Goal: Task Accomplishment & Management: Manage account settings

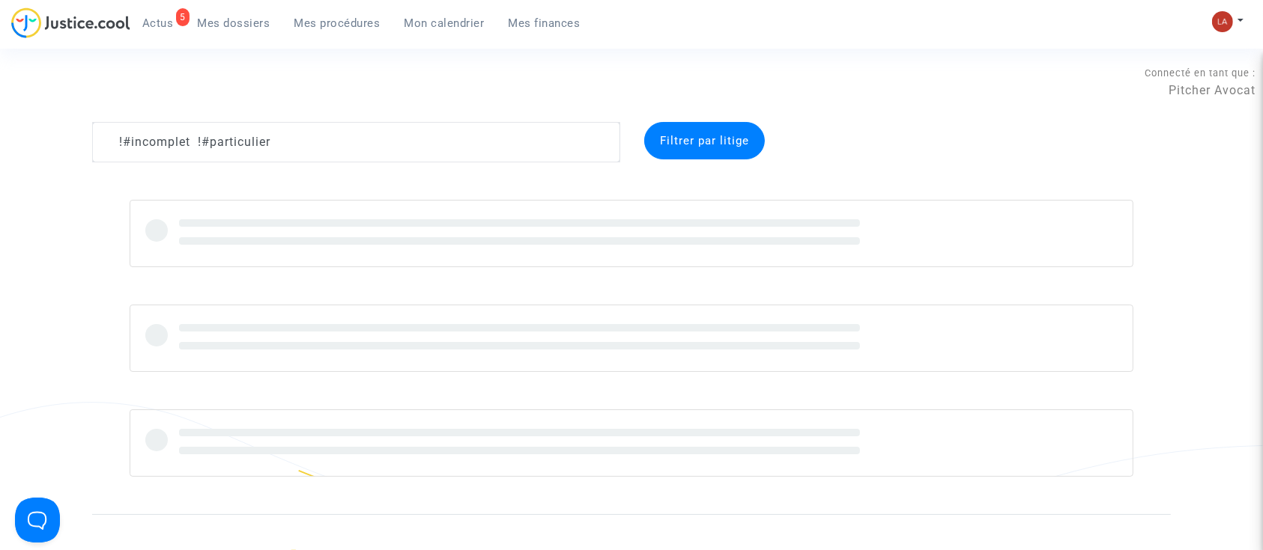
click at [344, 159] on textarea at bounding box center [356, 142] width 528 height 40
click at [343, 155] on textarea at bounding box center [356, 142] width 528 height 40
click at [343, 154] on textarea at bounding box center [356, 142] width 528 height 40
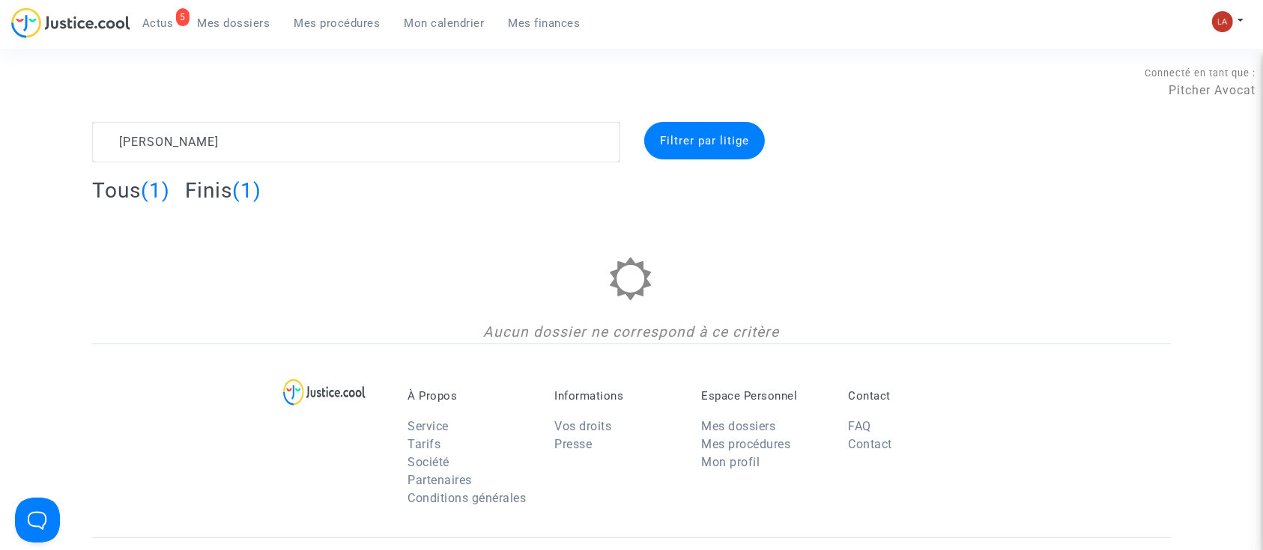
type textarea "[PERSON_NAME]"
click at [223, 192] on span "Finis" at bounding box center [208, 190] width 47 height 25
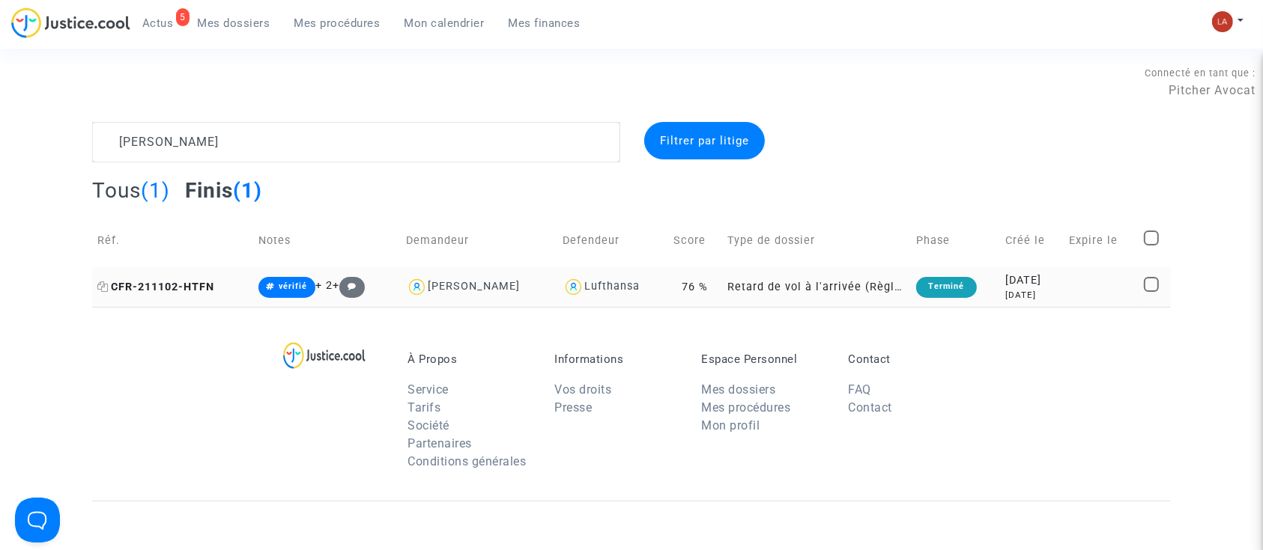
click at [213, 287] on span "CFR-211102-HTFN" at bounding box center [155, 287] width 117 height 13
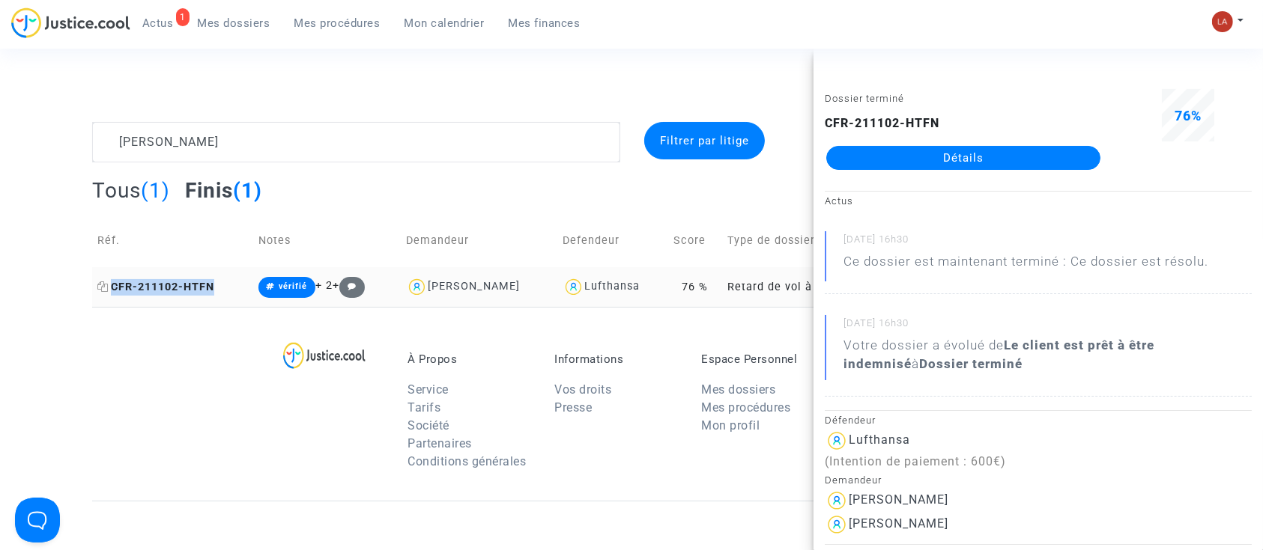
drag, startPoint x: 222, startPoint y: 286, endPoint x: 107, endPoint y: 285, distance: 114.6
click at [107, 285] on td "CFR-211102-HTFN" at bounding box center [172, 287] width 161 height 40
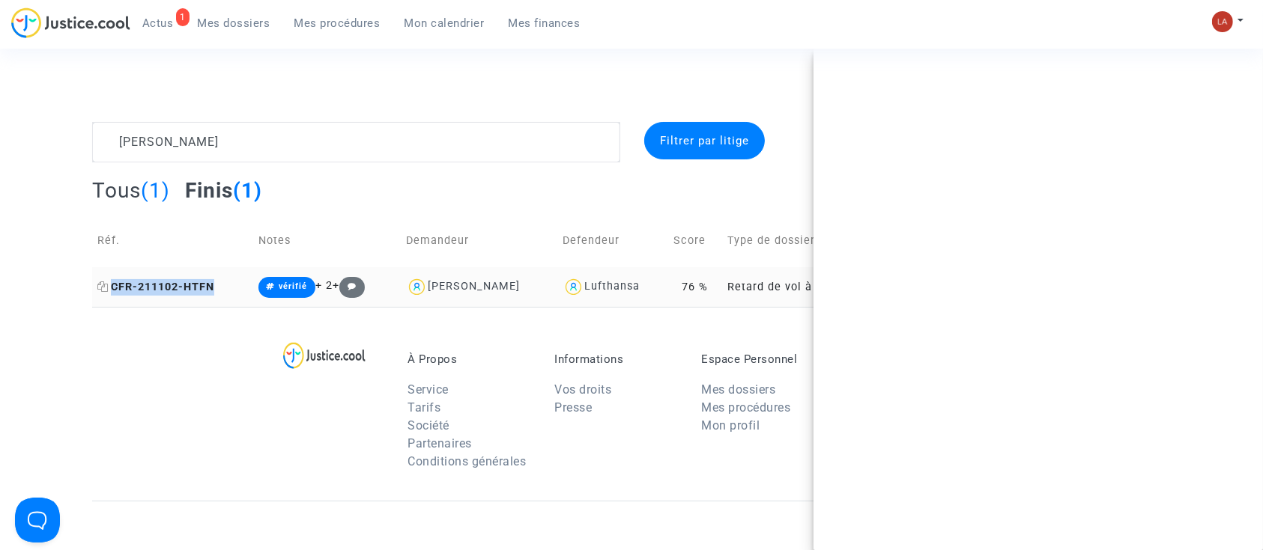
copy span "CFR-211102-HTFN"
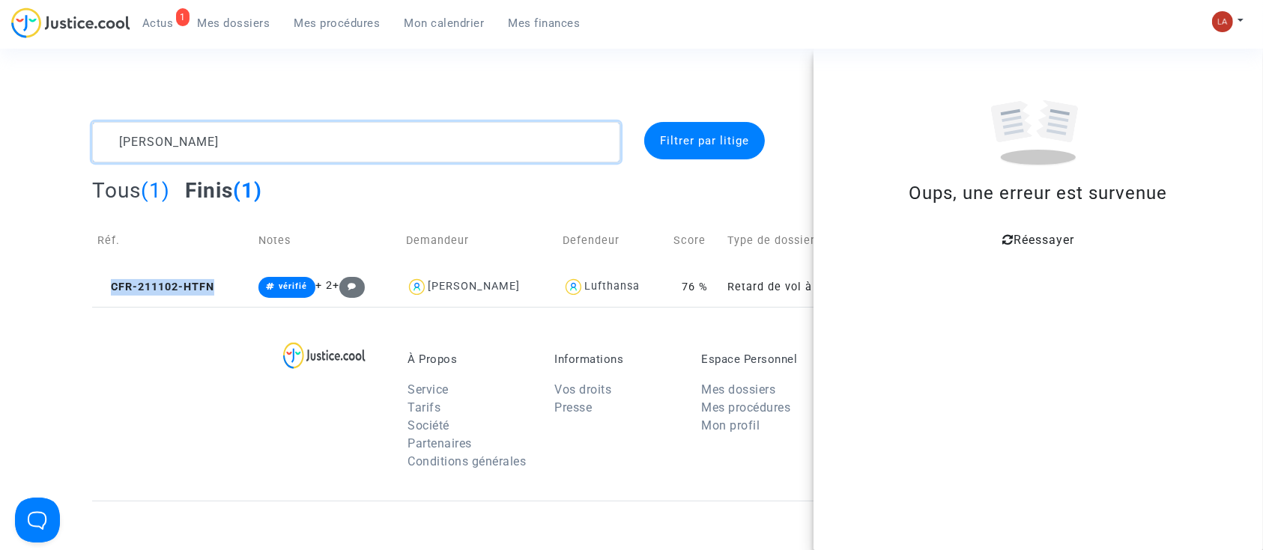
click at [265, 153] on textarea at bounding box center [356, 142] width 528 height 40
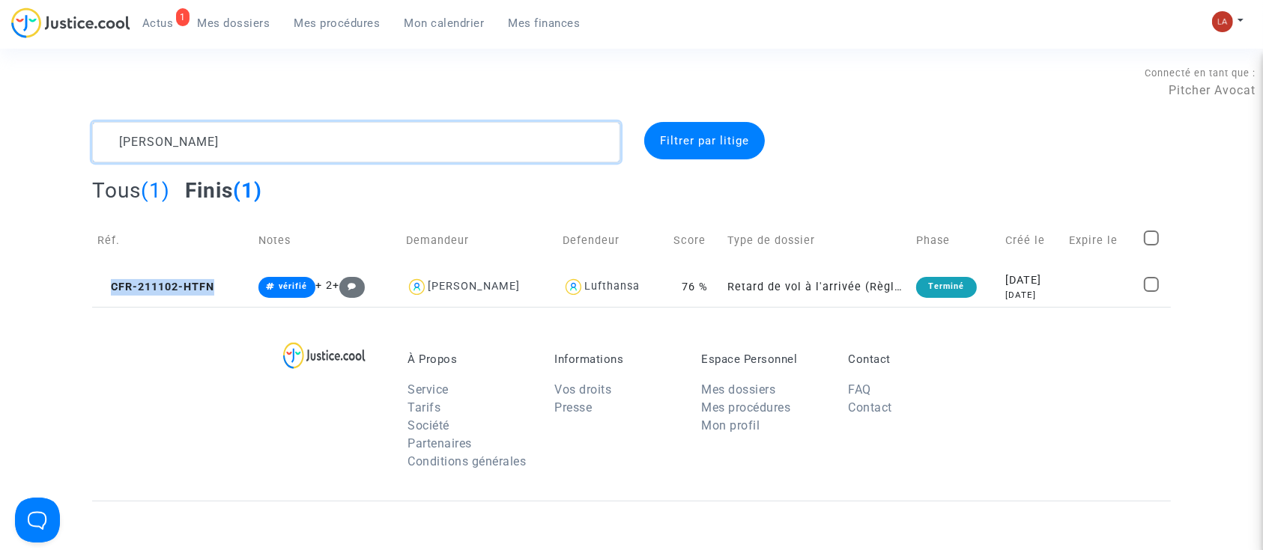
click at [265, 153] on textarea at bounding box center [356, 142] width 528 height 40
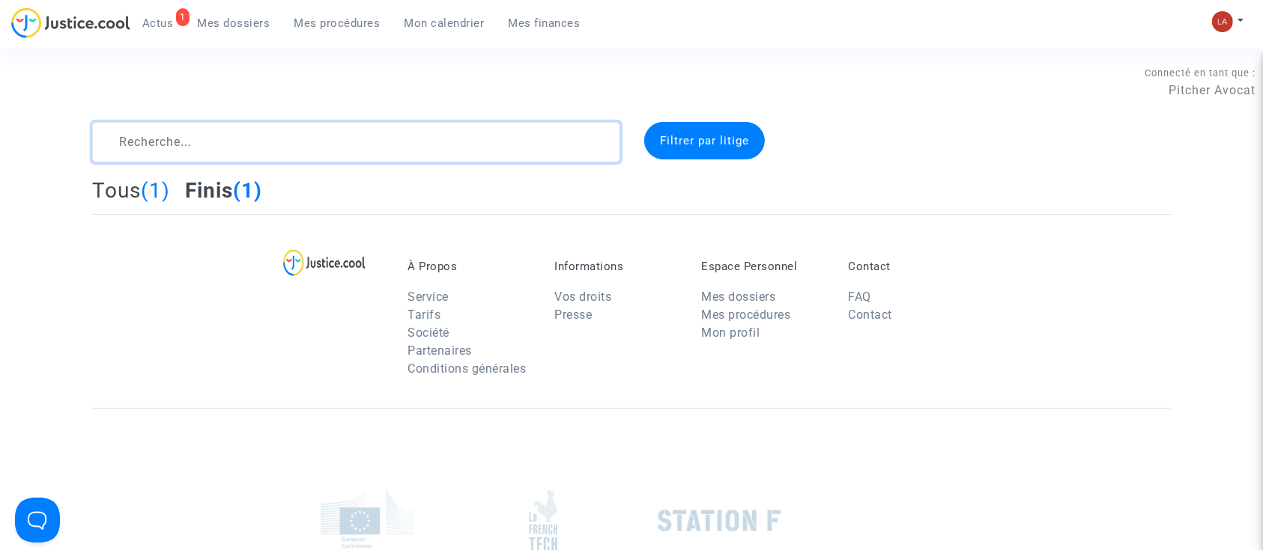
type textarea "§"
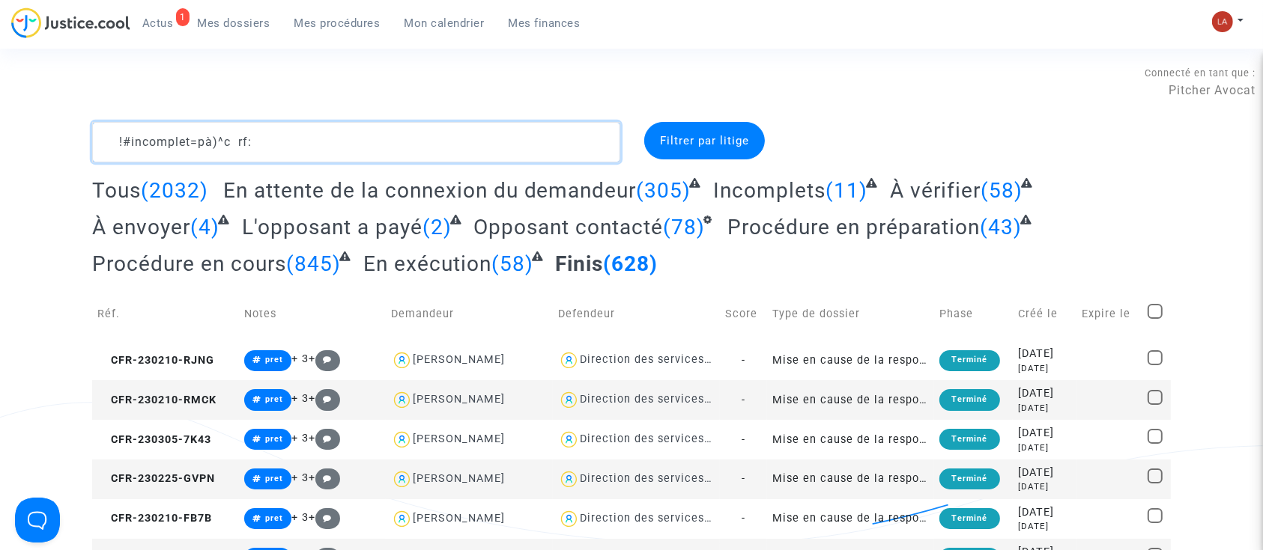
drag, startPoint x: 196, startPoint y: 150, endPoint x: 479, endPoint y: 145, distance: 282.4
click at [479, 145] on textarea at bounding box center [356, 142] width 528 height 40
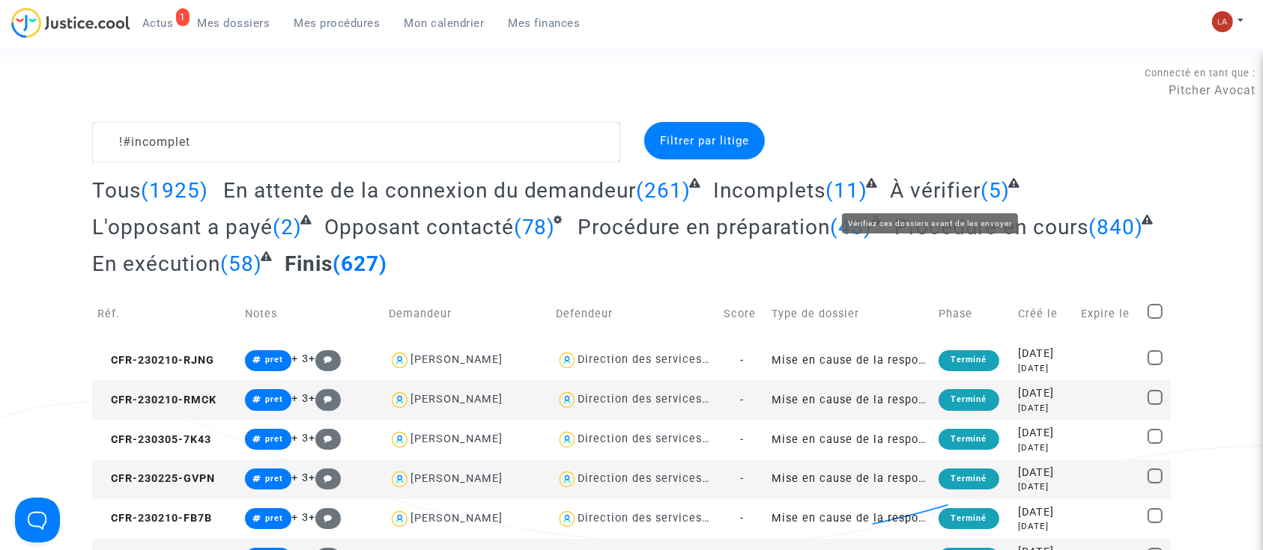
click at [927, 198] on span "À vérifier" at bounding box center [935, 190] width 91 height 25
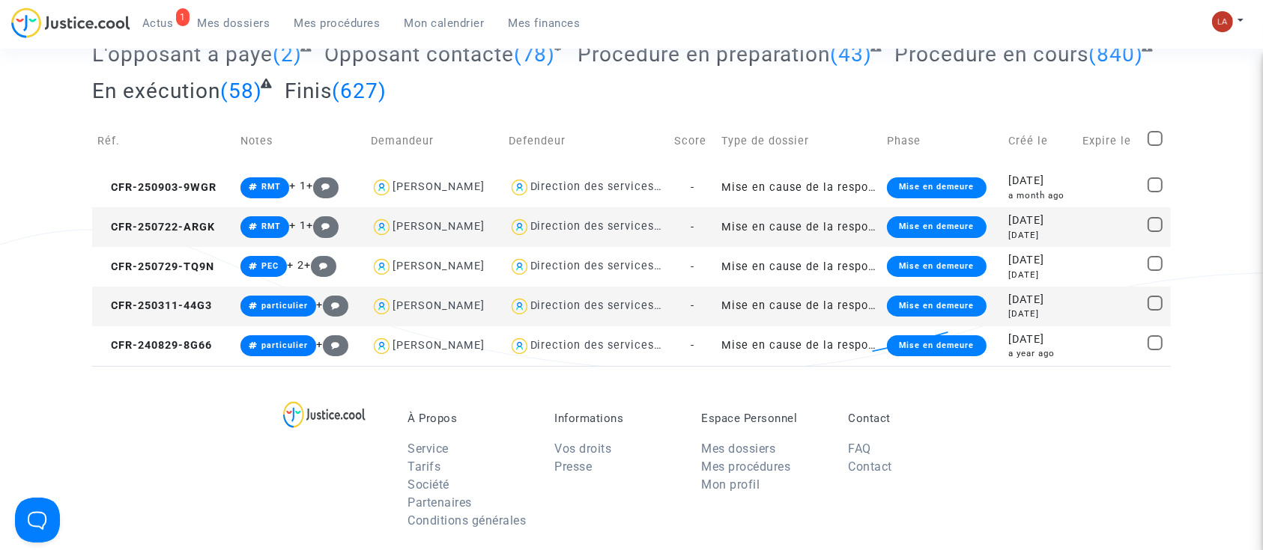
scroll to position [174, 0]
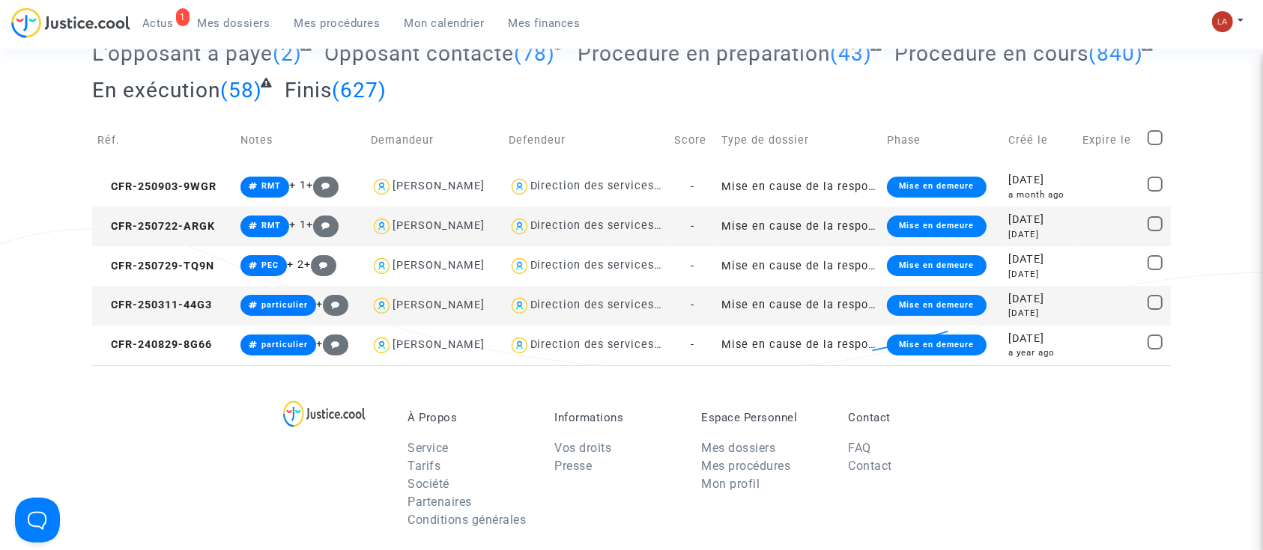
click at [173, 207] on td "CFR-250722-ARGK" at bounding box center [163, 227] width 143 height 40
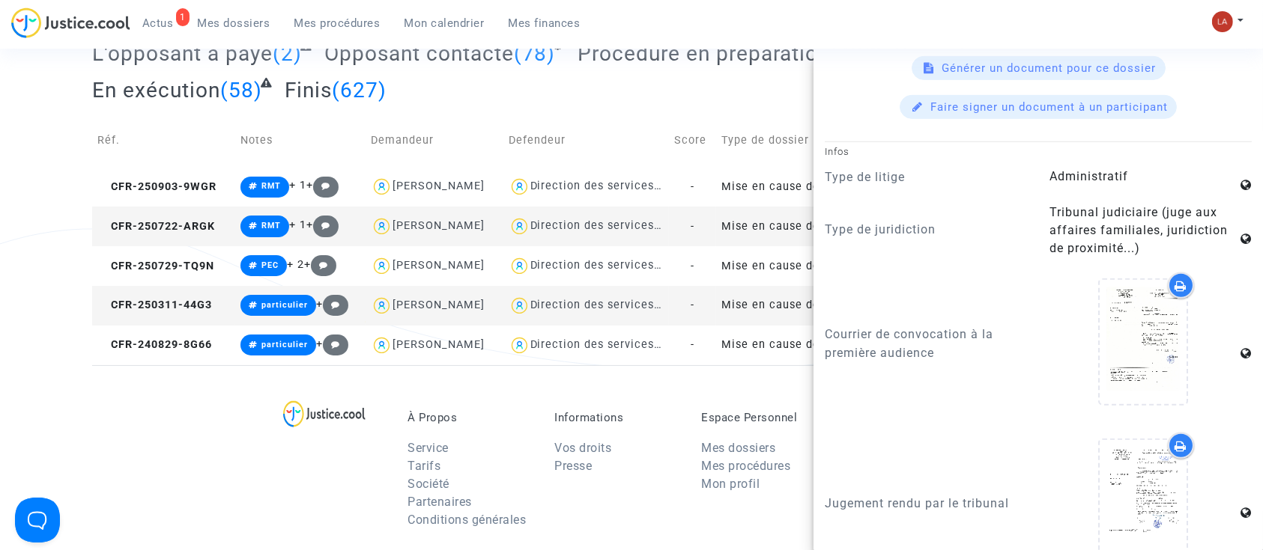
scroll to position [869, 0]
click at [1124, 371] on div at bounding box center [1142, 343] width 87 height 124
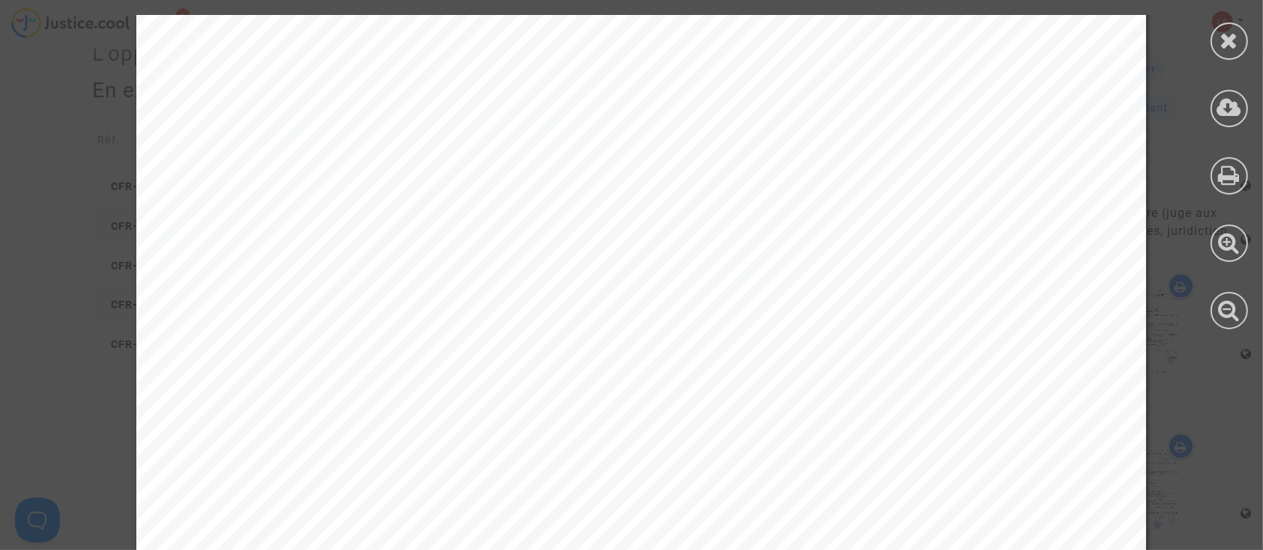
scroll to position [0, 0]
click at [1223, 49] on icon at bounding box center [1229, 40] width 19 height 22
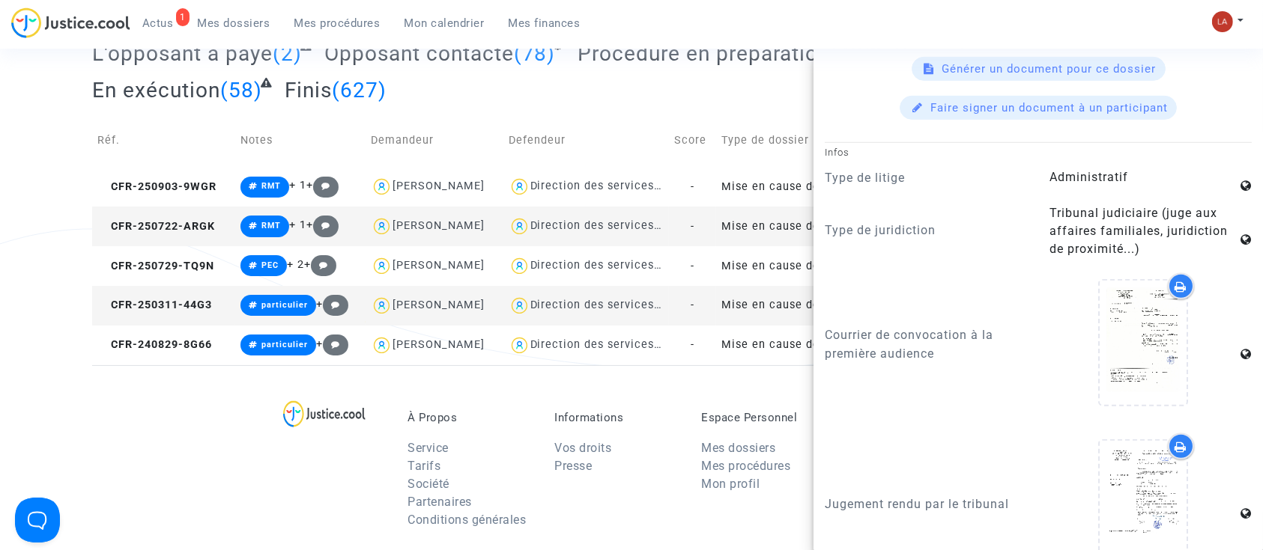
scroll to position [1054, 0]
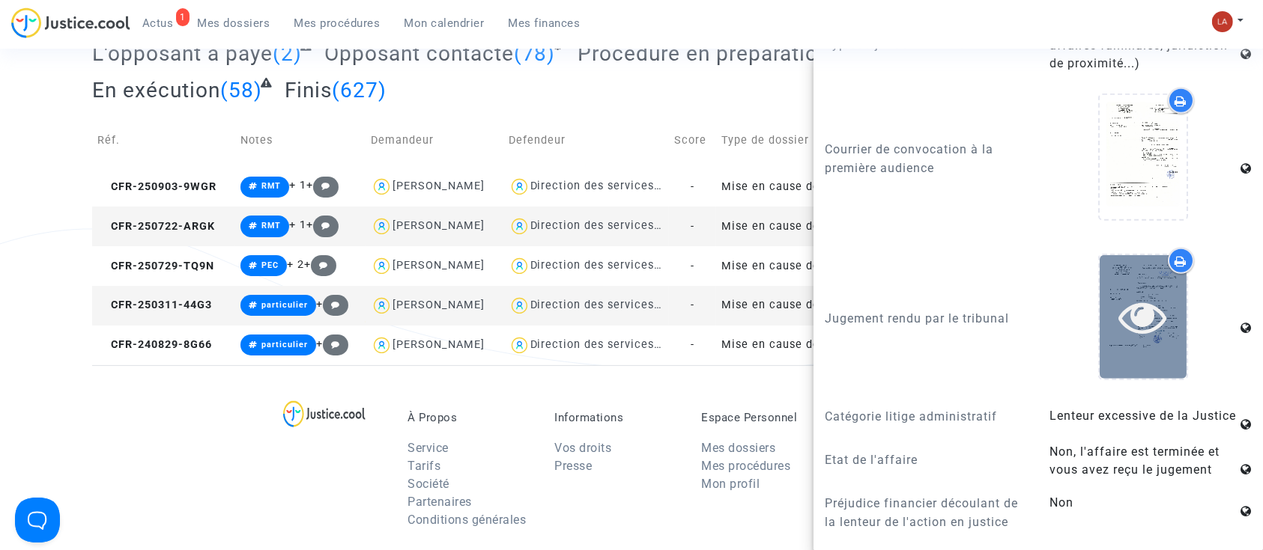
click at [1120, 318] on icon at bounding box center [1143, 317] width 49 height 48
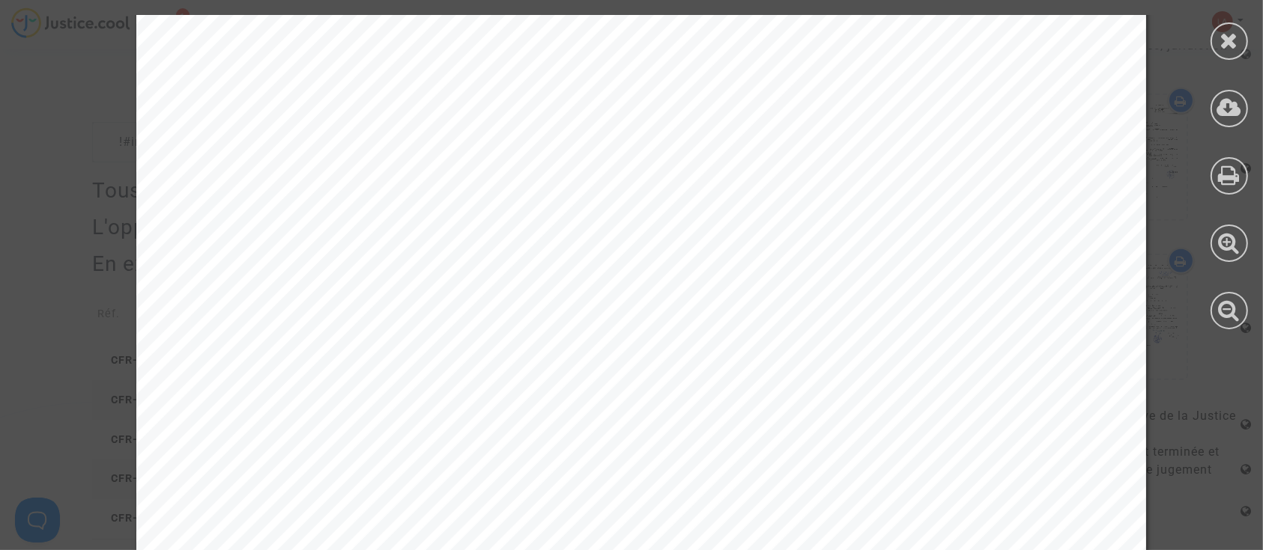
scroll to position [591, 0]
click at [1231, 51] on icon at bounding box center [1229, 40] width 19 height 22
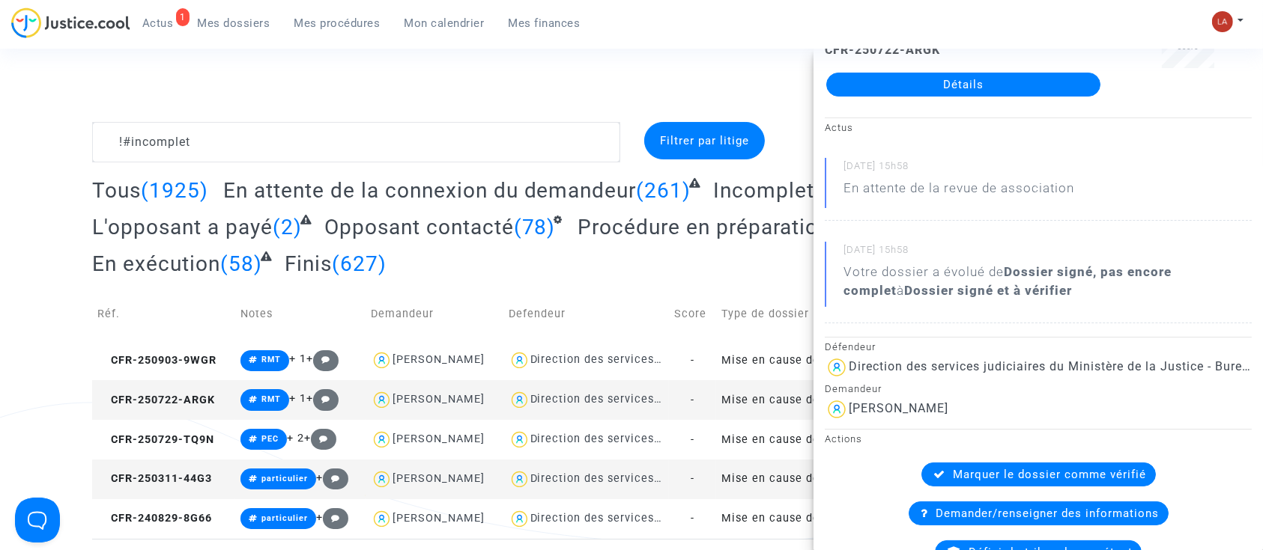
scroll to position [0, 0]
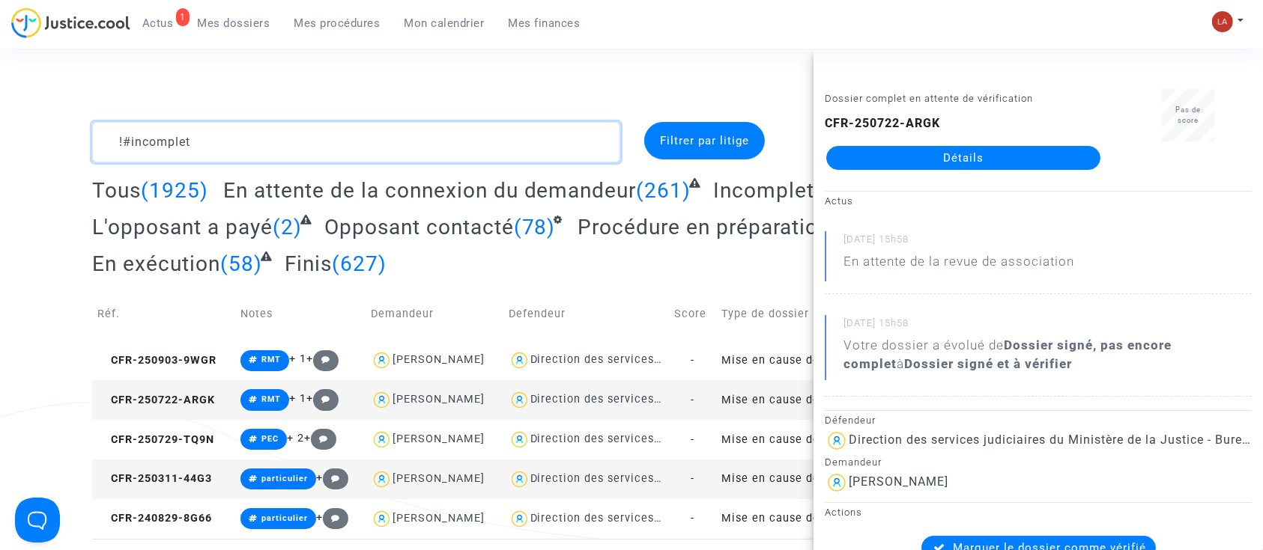
click at [288, 133] on textarea at bounding box center [356, 142] width 528 height 40
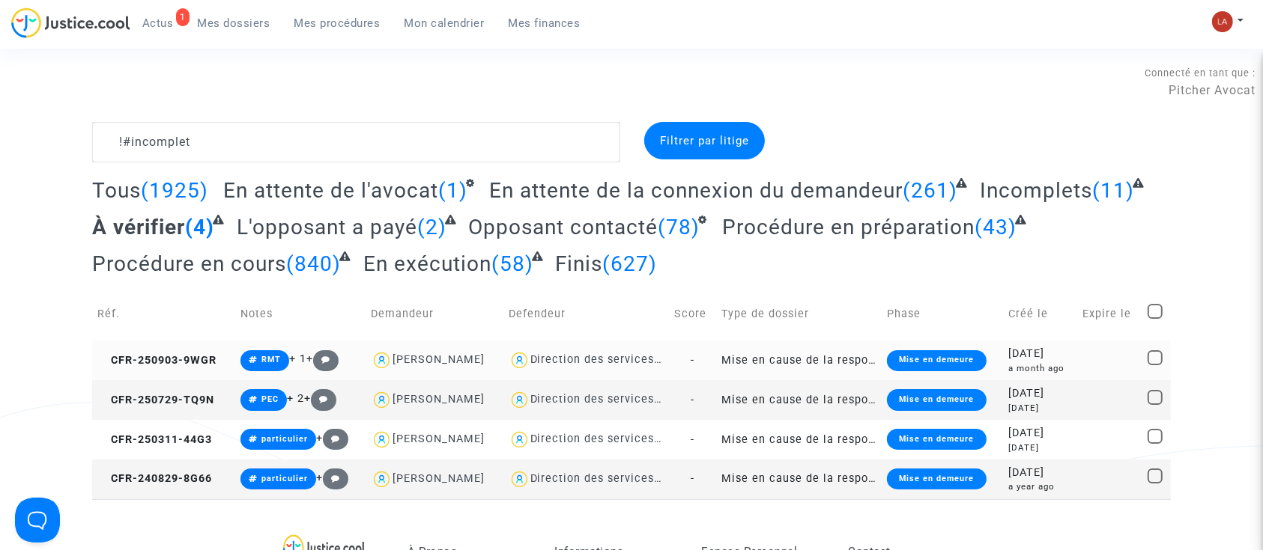
click at [176, 368] on td "CFR-250903-9WGR" at bounding box center [163, 361] width 143 height 40
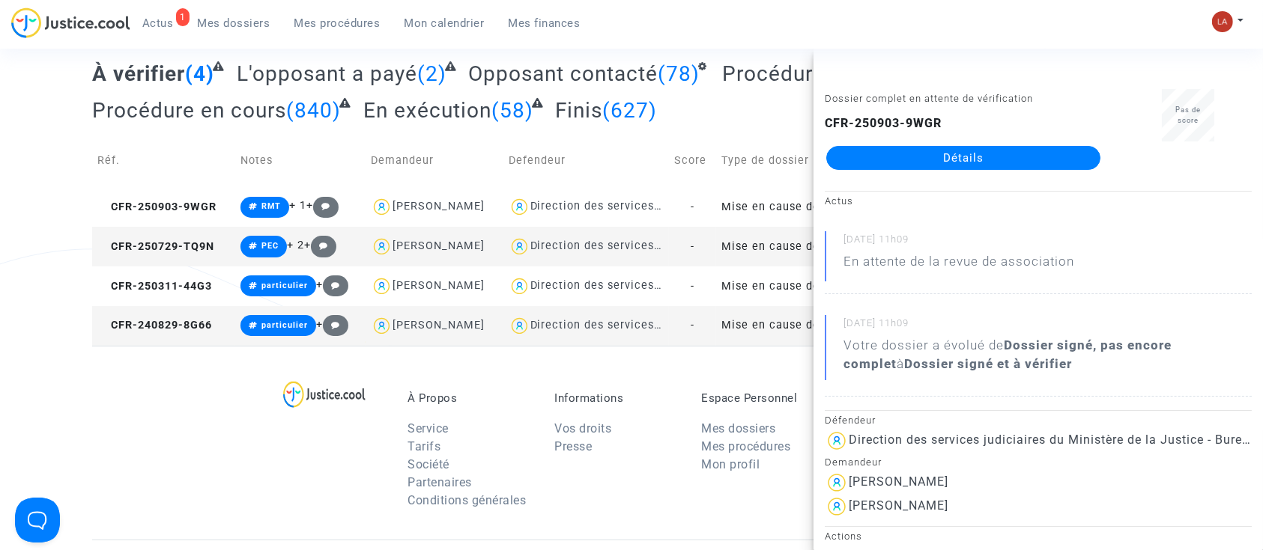
drag, startPoint x: 942, startPoint y: 126, endPoint x: 828, endPoint y: 116, distance: 115.0
click at [828, 116] on div "CFR-250903-9WGR Détails" at bounding box center [963, 142] width 277 height 55
copy b "CFR-250903-9WGR"
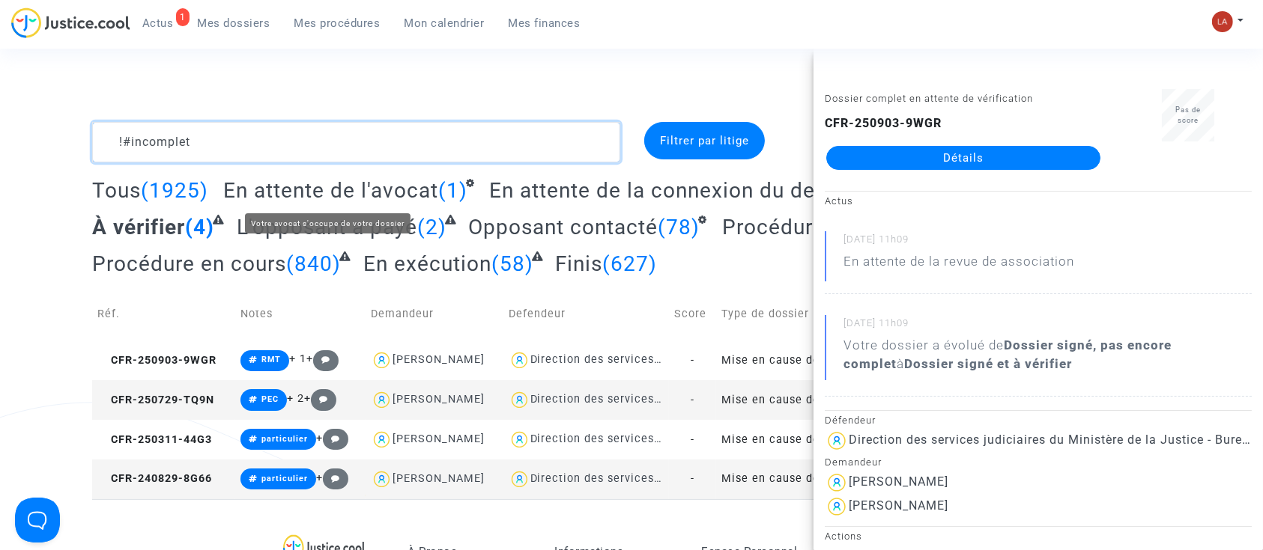
click at [255, 151] on textarea at bounding box center [356, 142] width 528 height 40
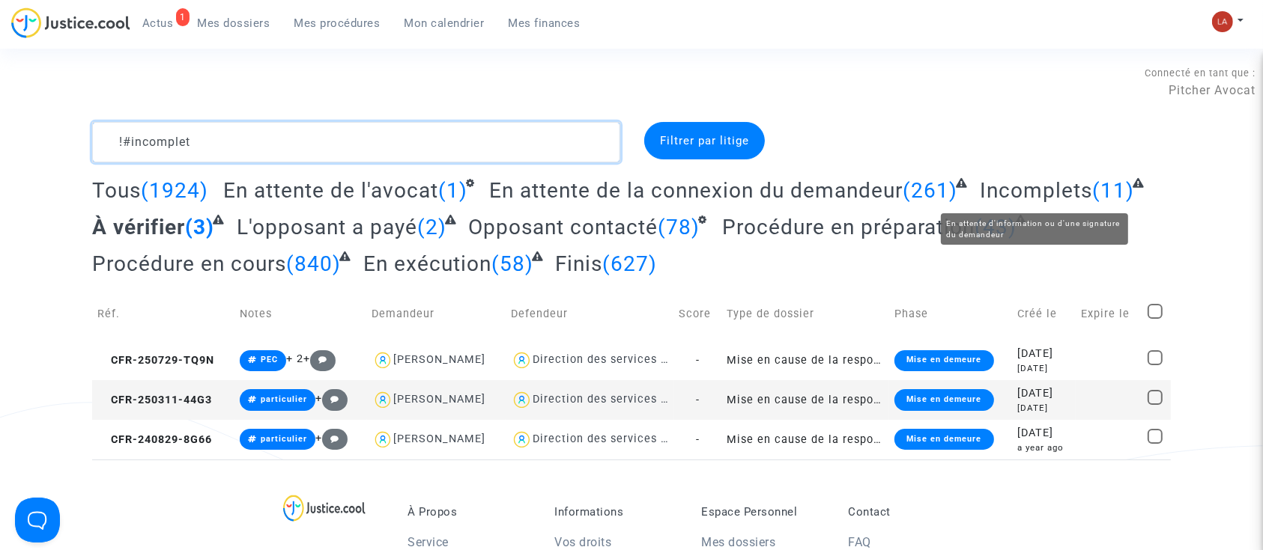
type textarea "!#incomplet"
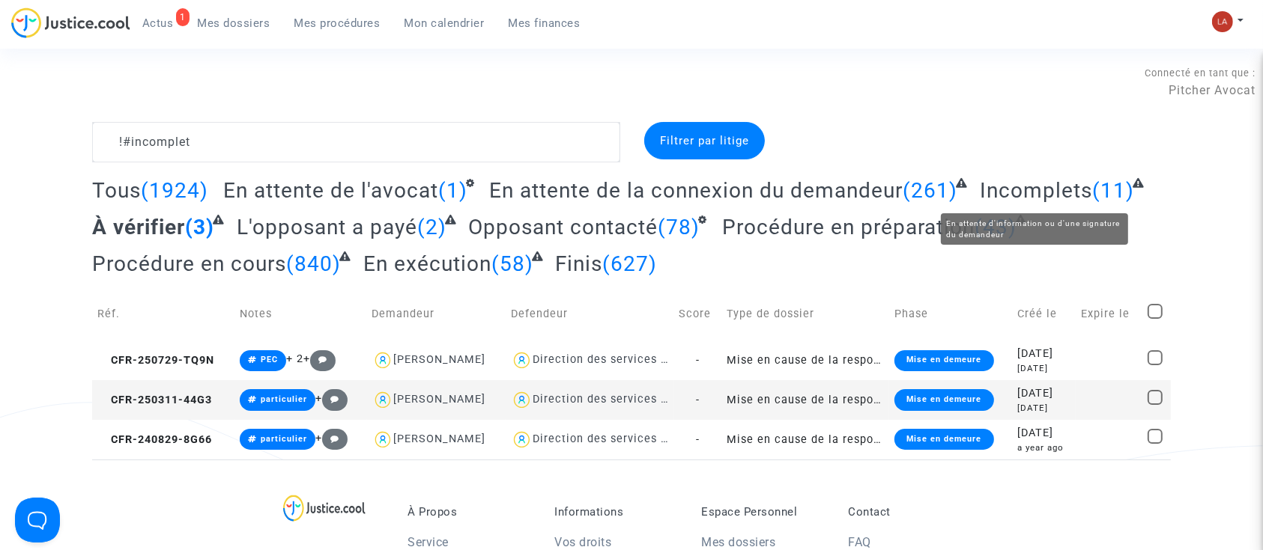
click at [1007, 181] on span "Incomplets" at bounding box center [1036, 190] width 112 height 25
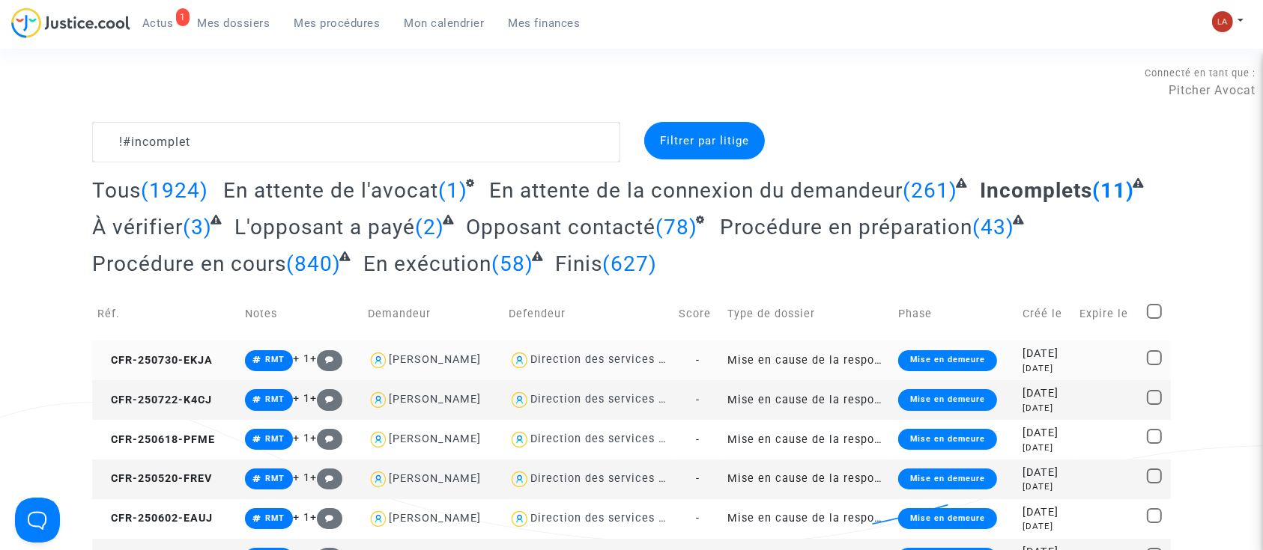
scroll to position [228, 0]
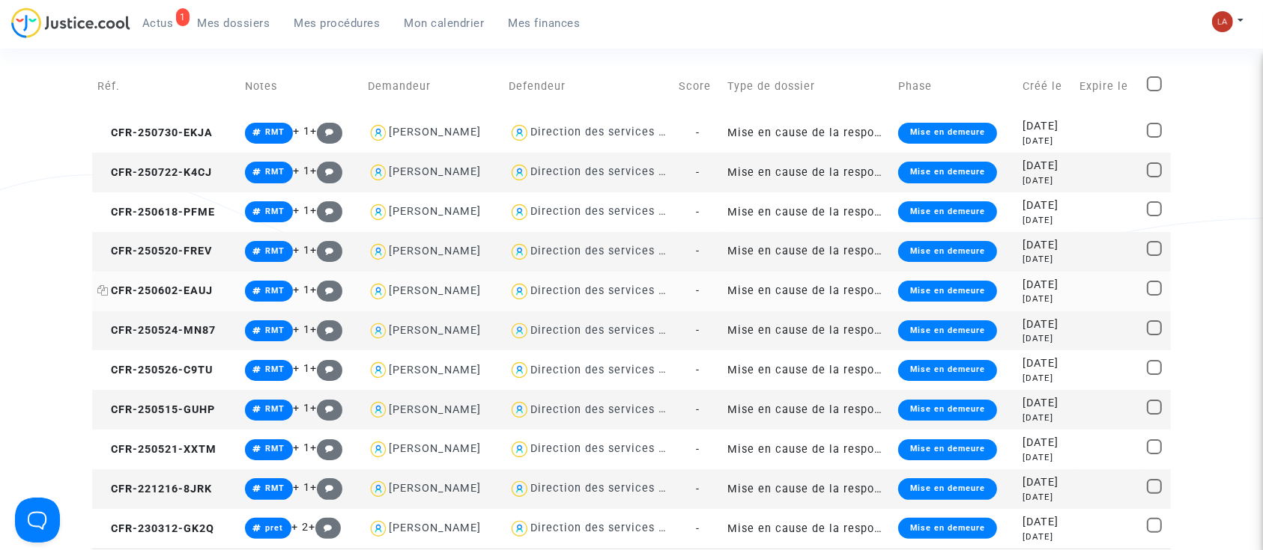
click at [168, 285] on span "CFR-250602-EAUJ" at bounding box center [154, 291] width 115 height 13
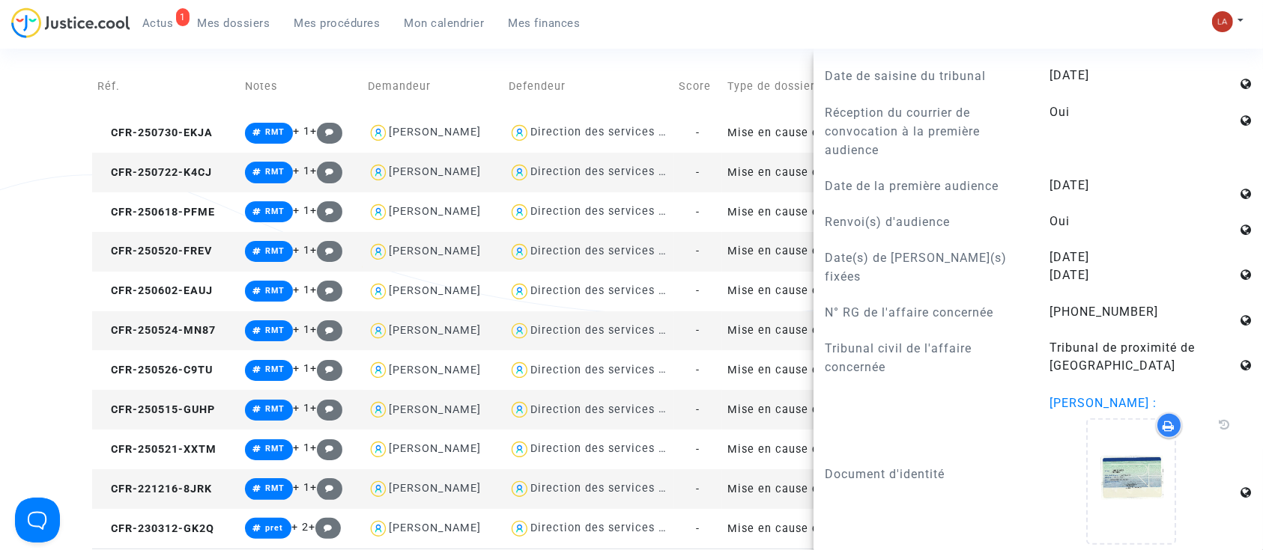
scroll to position [1353, 0]
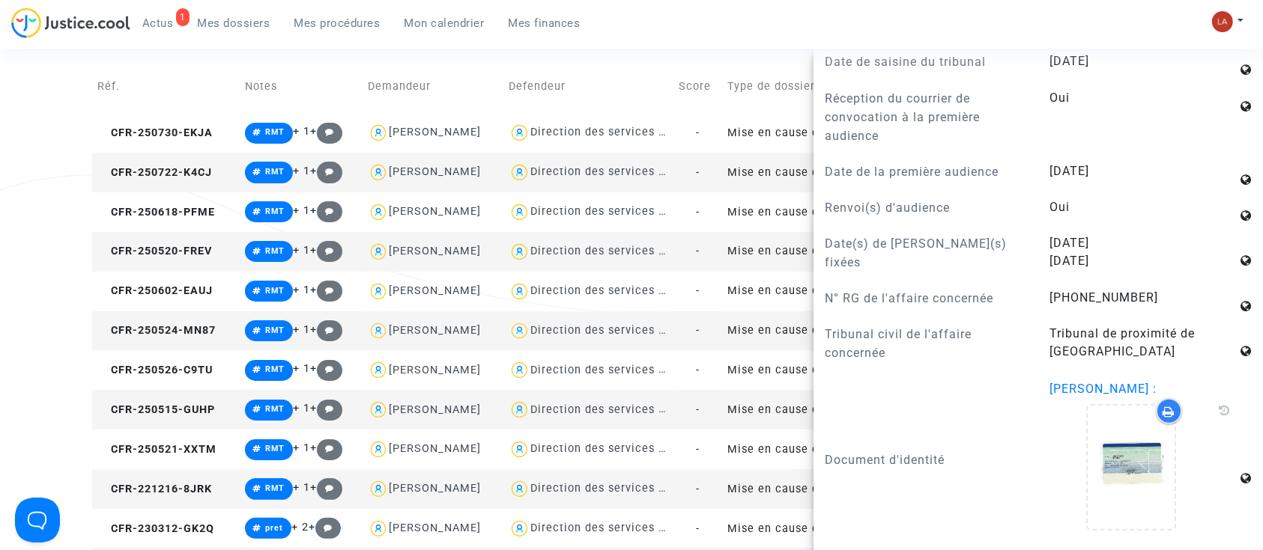
click at [160, 392] on td "CFR-250515-GUHP" at bounding box center [166, 410] width 148 height 40
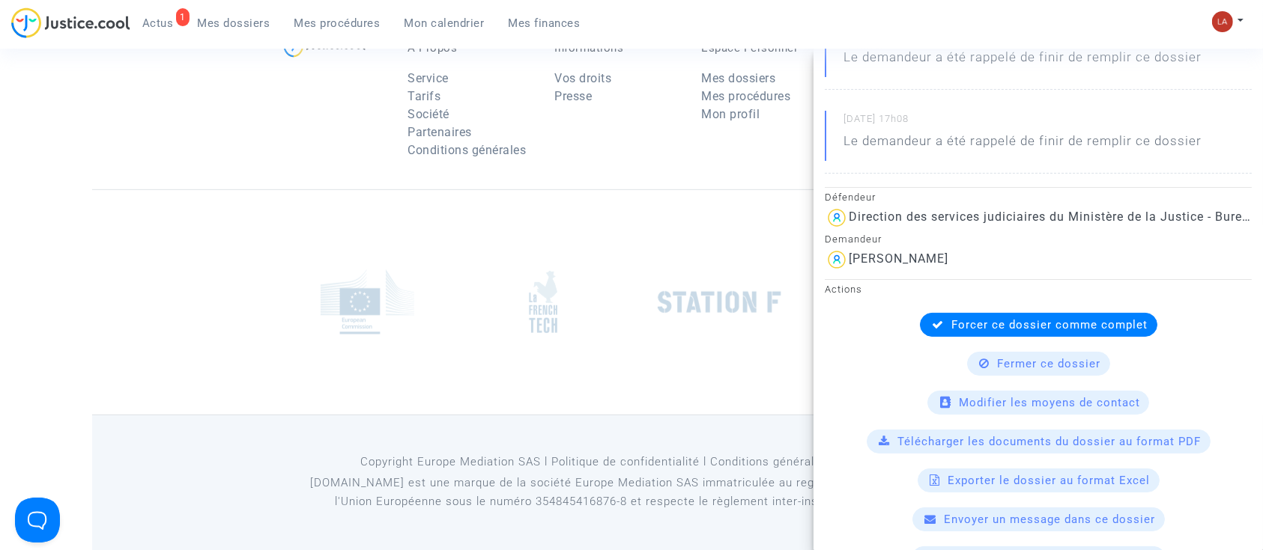
scroll to position [0, 0]
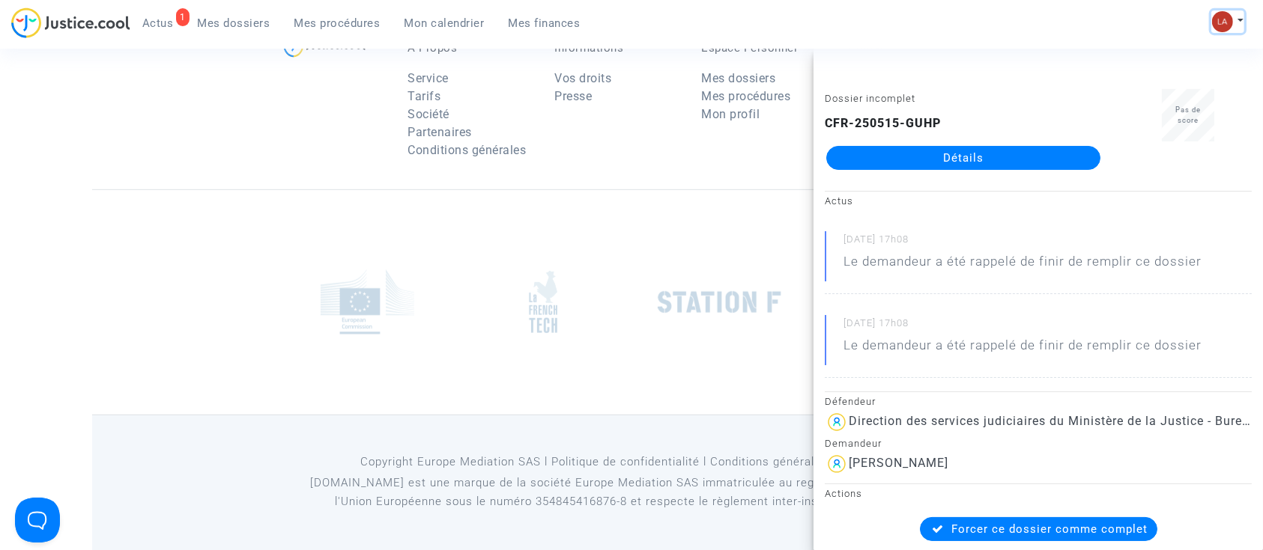
click at [1217, 10] on button at bounding box center [1227, 21] width 33 height 22
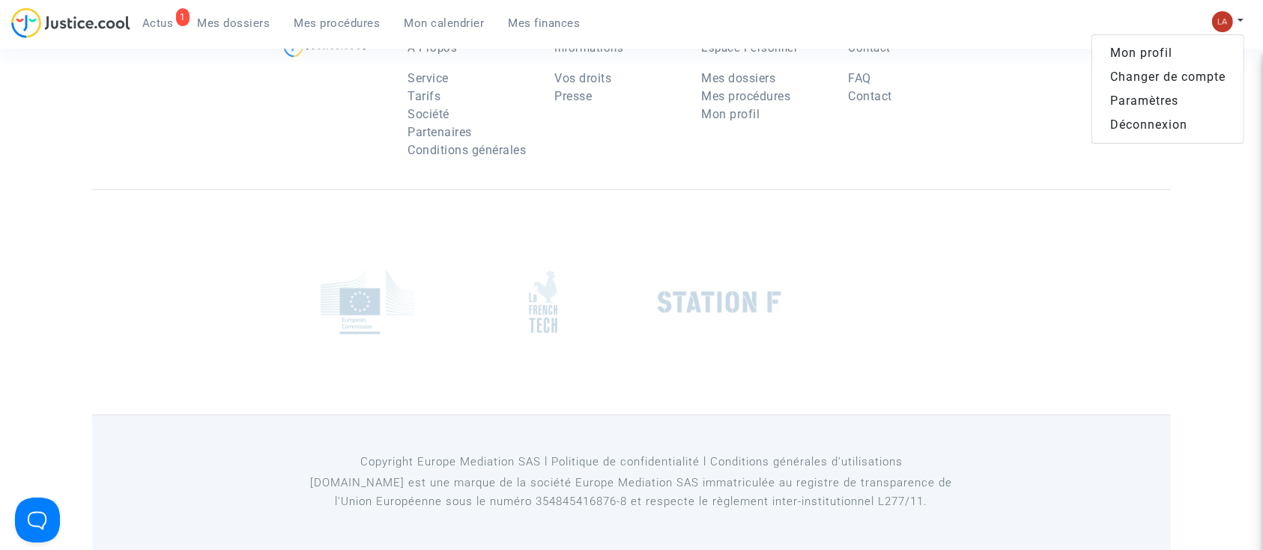
click at [1111, 80] on link "Changer de compte" at bounding box center [1167, 77] width 151 height 24
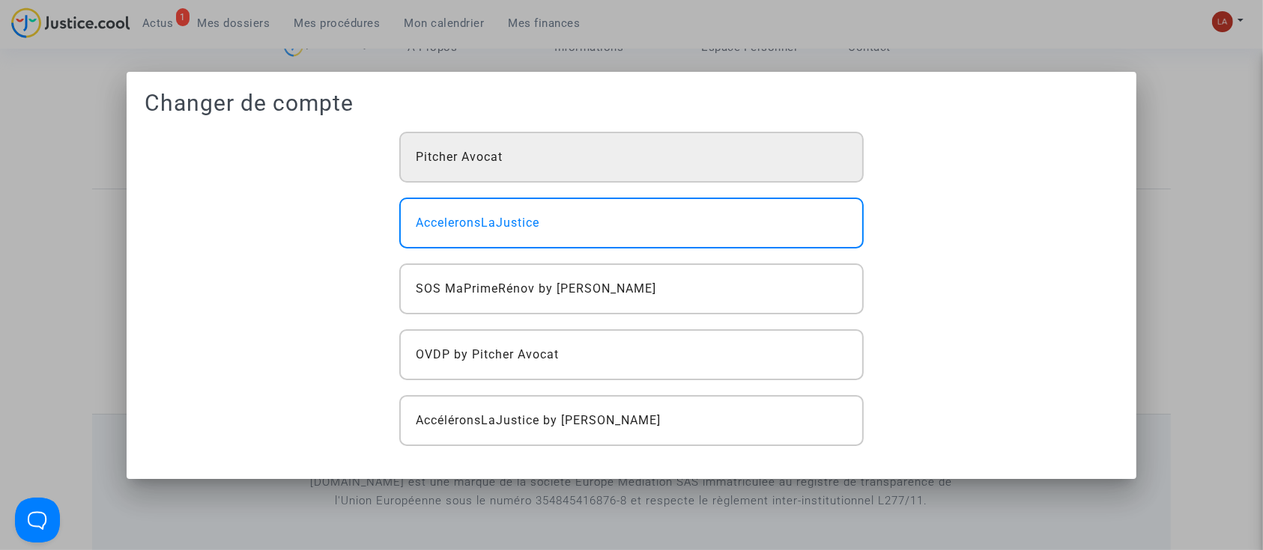
click at [479, 155] on span "Pitcher Avocat" at bounding box center [459, 157] width 87 height 18
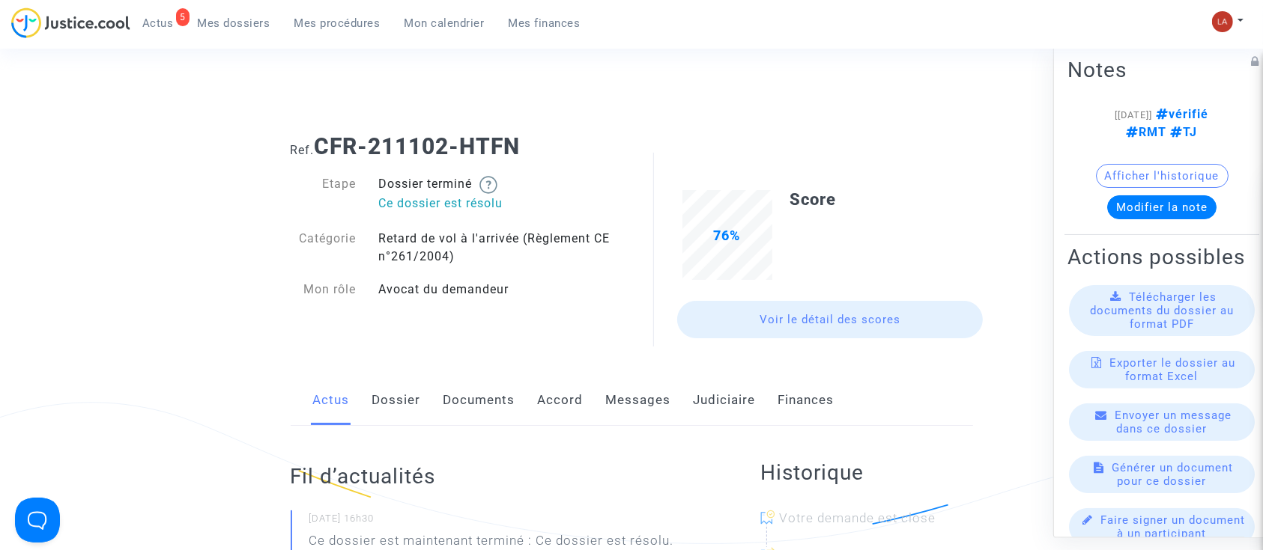
click at [659, 408] on link "Messages" at bounding box center [638, 400] width 65 height 49
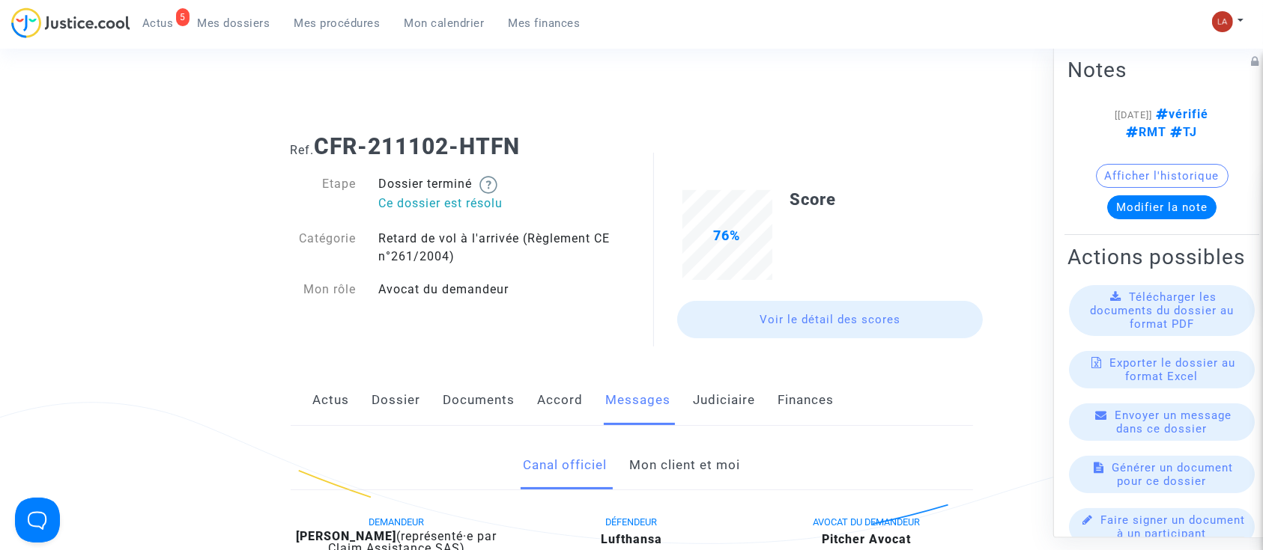
scroll to position [100, 0]
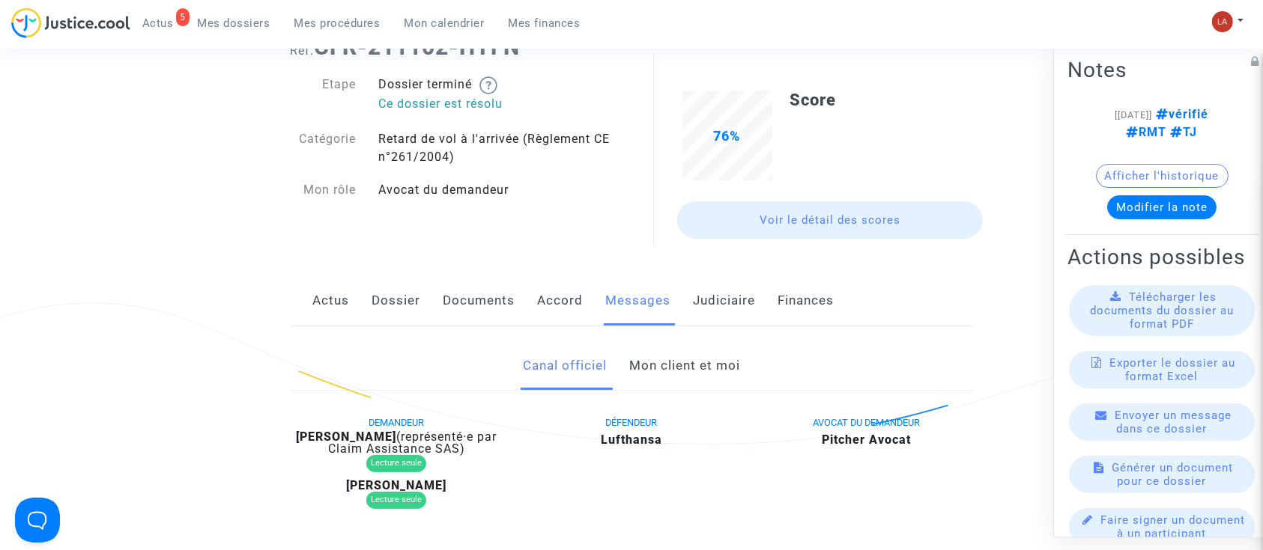
drag, startPoint x: 296, startPoint y: 437, endPoint x: 388, endPoint y: 438, distance: 92.1
click at [388, 438] on div "[PERSON_NAME] (représenté·e par Claim Assistance SAS)" at bounding box center [397, 443] width 213 height 24
copy b "[PERSON_NAME]"
click at [696, 292] on link "Judiciaire" at bounding box center [724, 300] width 62 height 49
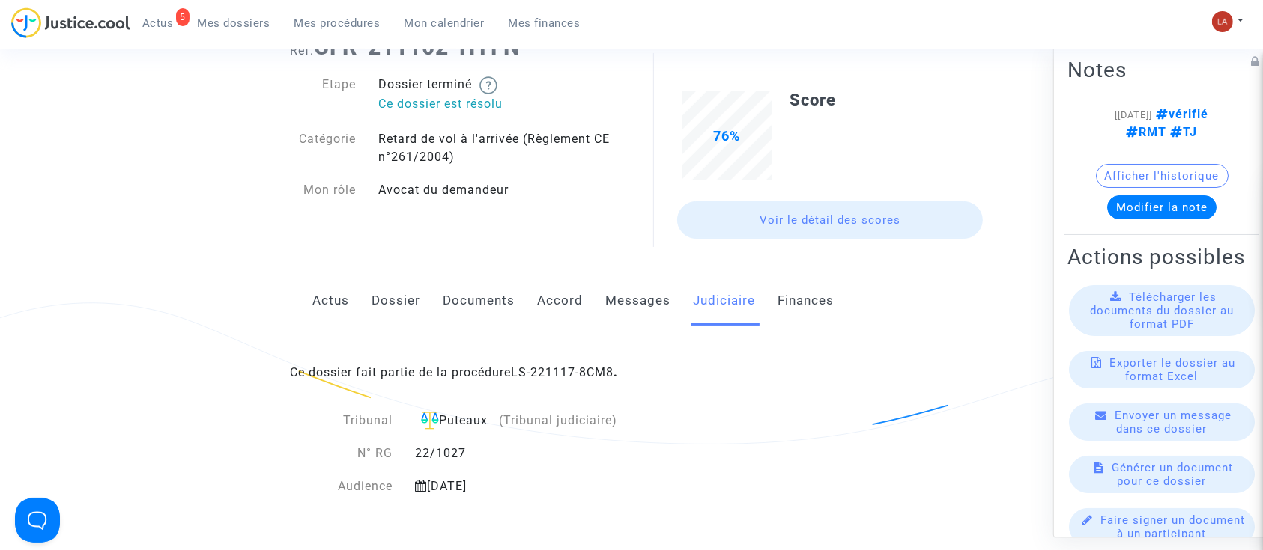
scroll to position [599, 0]
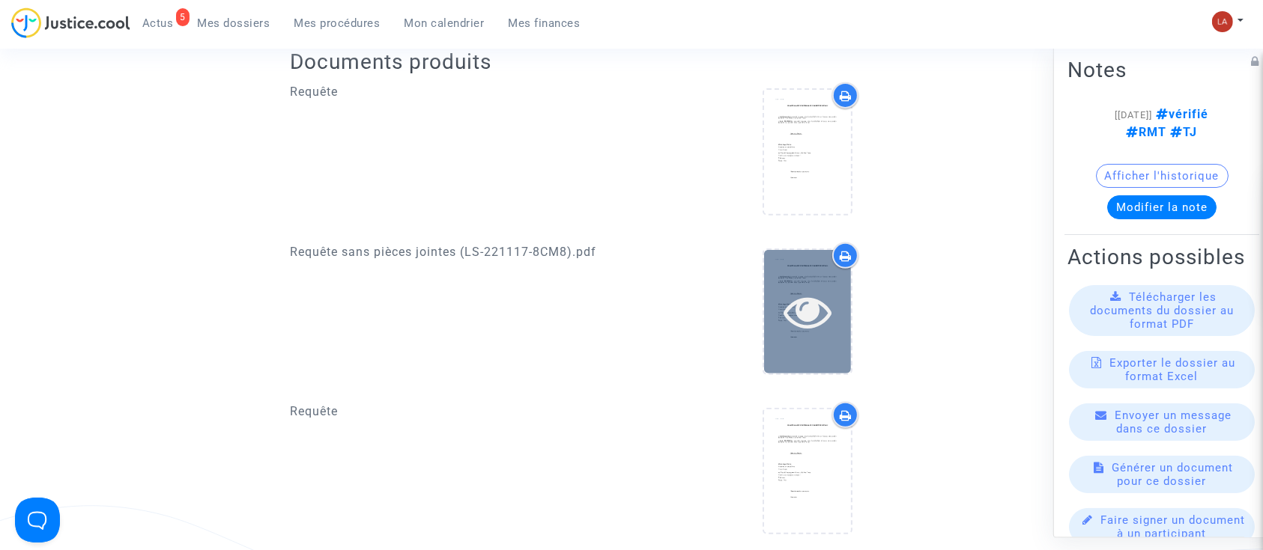
click at [849, 316] on div at bounding box center [807, 312] width 87 height 48
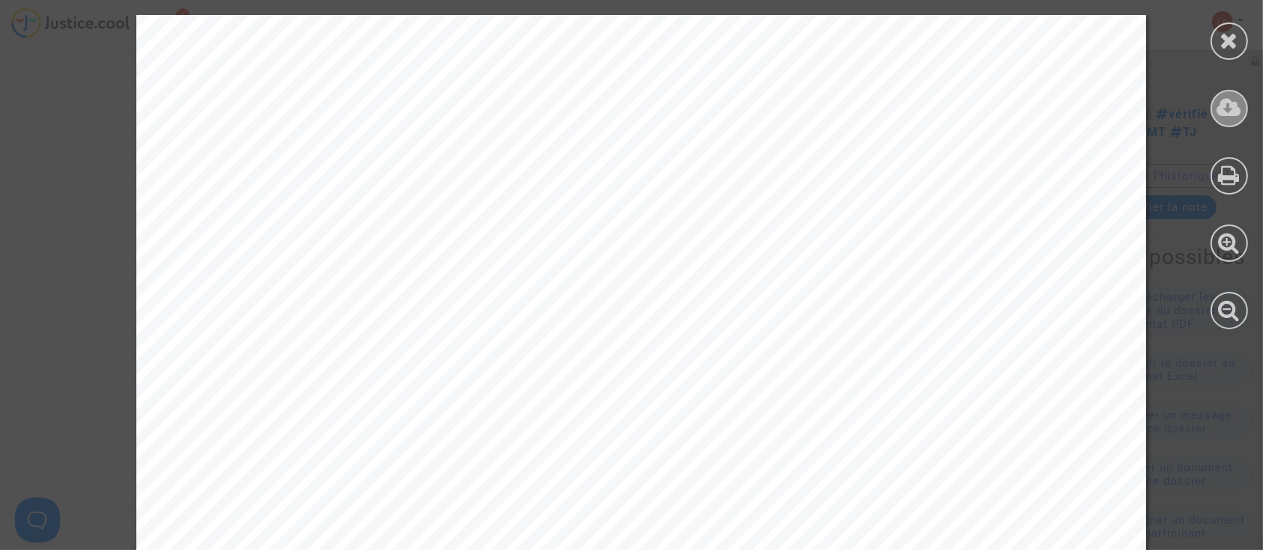
click at [1221, 105] on icon at bounding box center [1229, 108] width 25 height 22
click at [1218, 38] on div at bounding box center [1228, 40] width 37 height 37
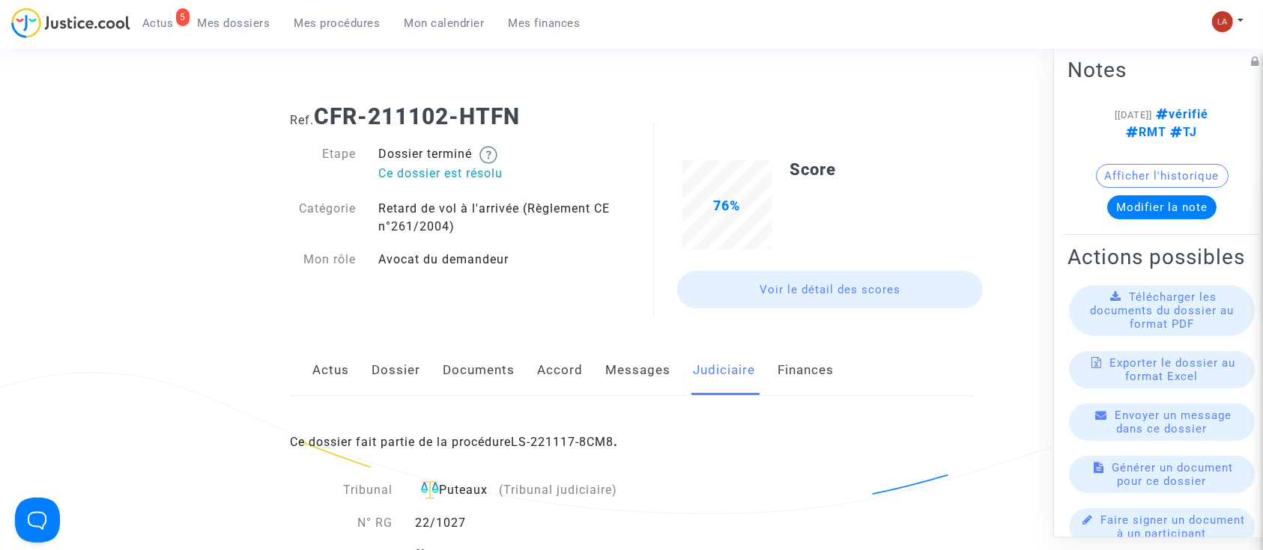
scroll to position [0, 0]
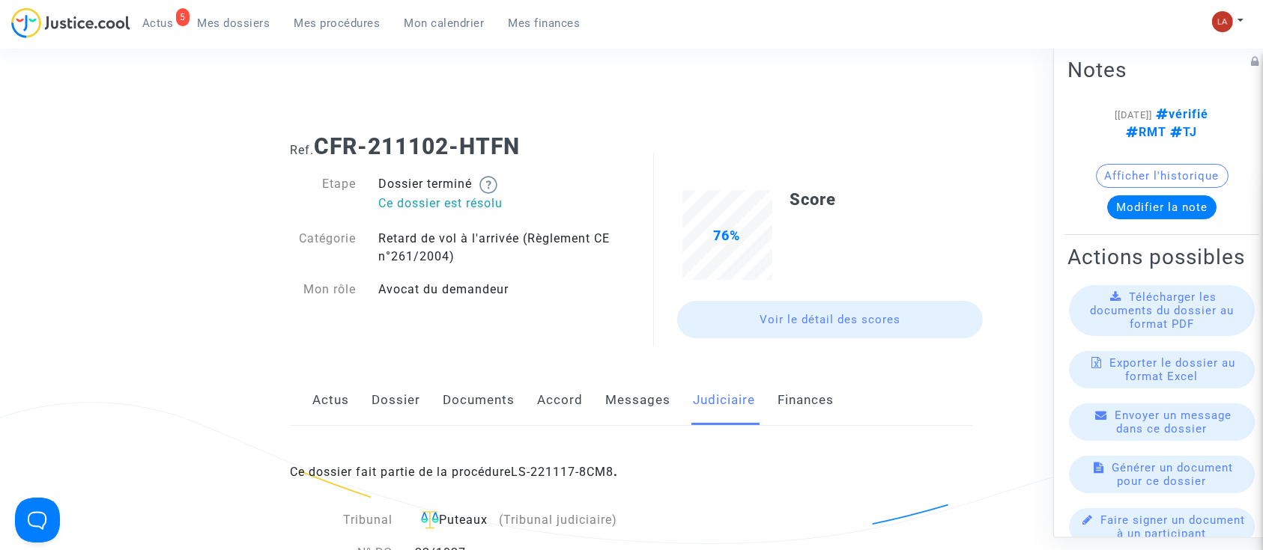
click at [638, 390] on link "Messages" at bounding box center [638, 400] width 65 height 49
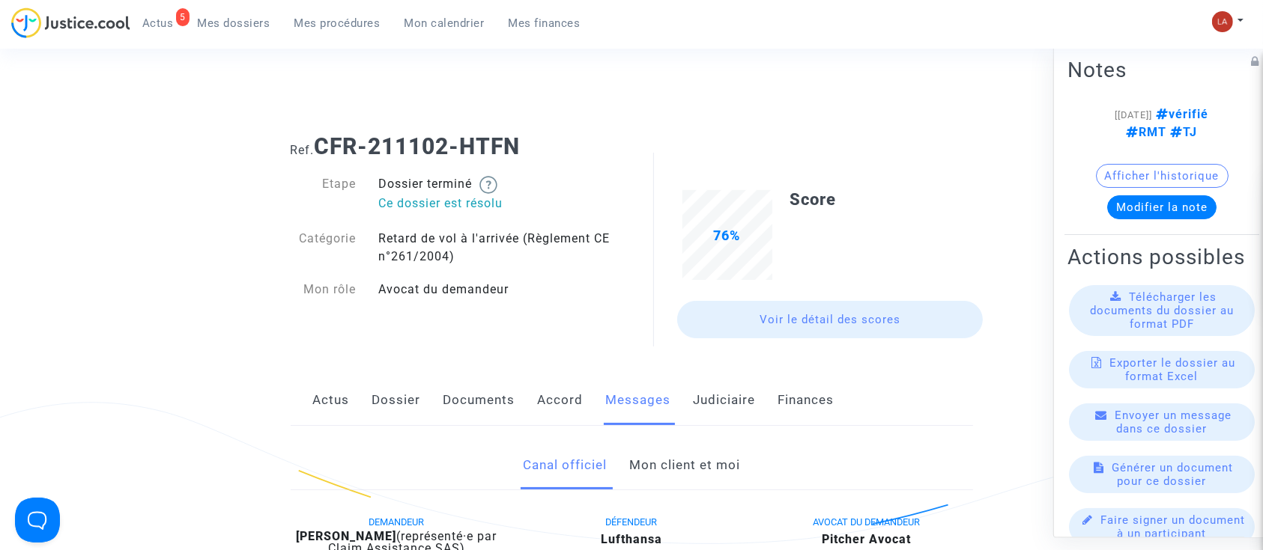
click at [689, 470] on link "Mon client et moi" at bounding box center [684, 465] width 111 height 49
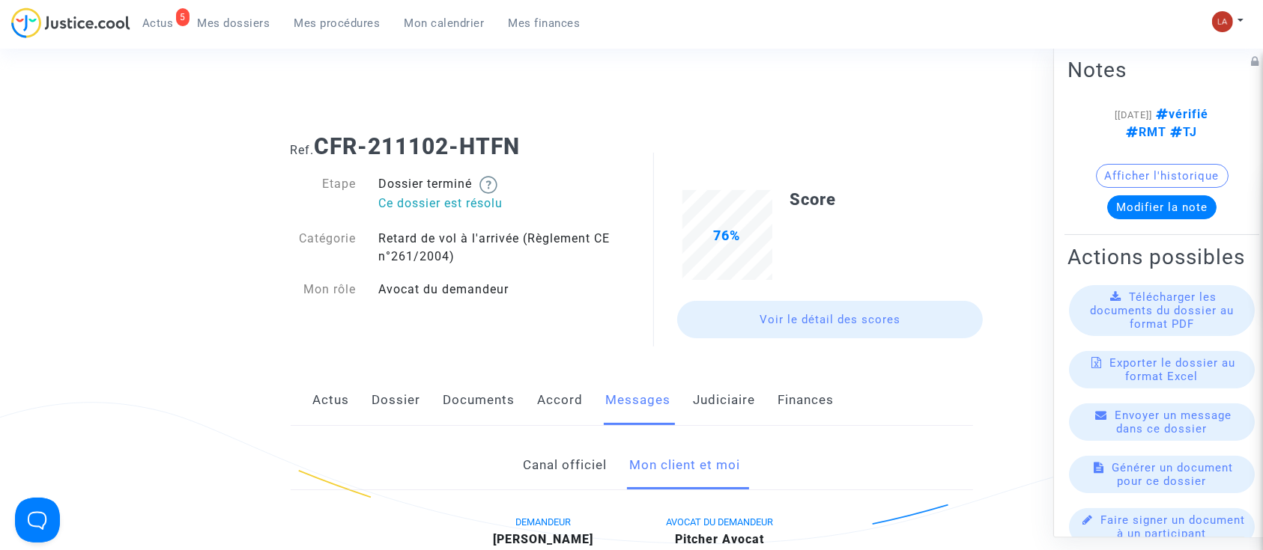
scroll to position [73, 0]
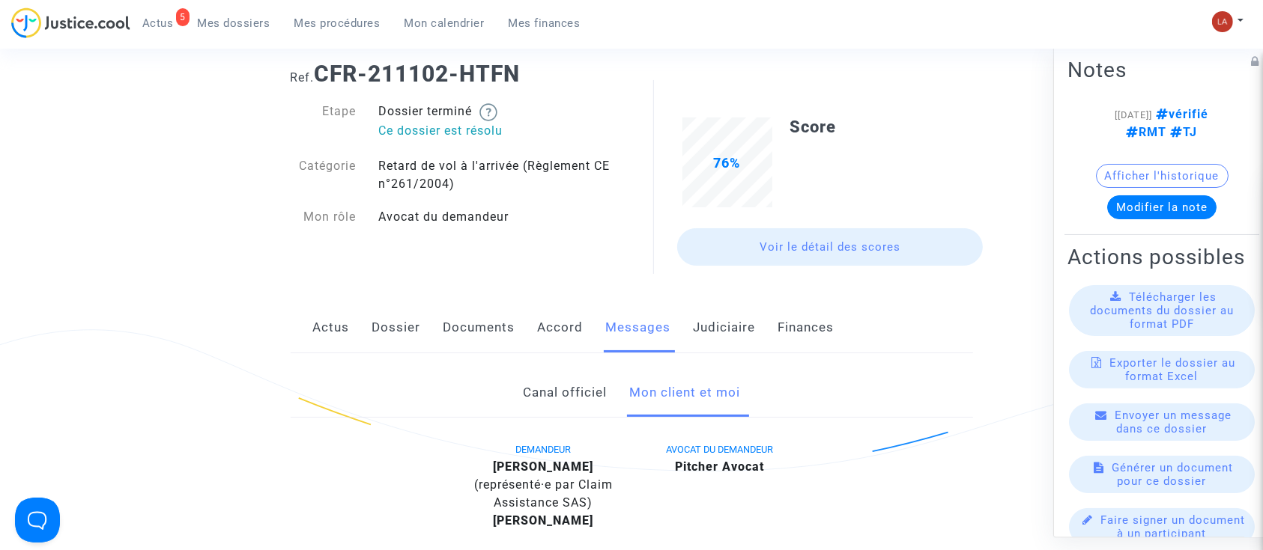
click at [378, 339] on link "Dossier" at bounding box center [396, 327] width 49 height 49
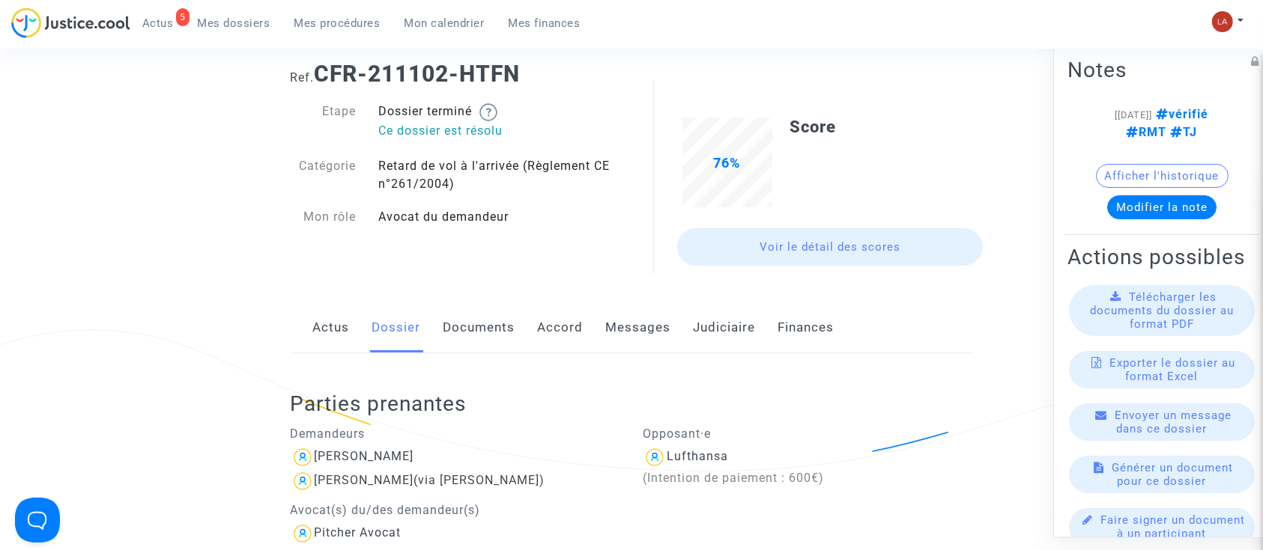
click at [716, 326] on link "Judiciaire" at bounding box center [724, 327] width 62 height 49
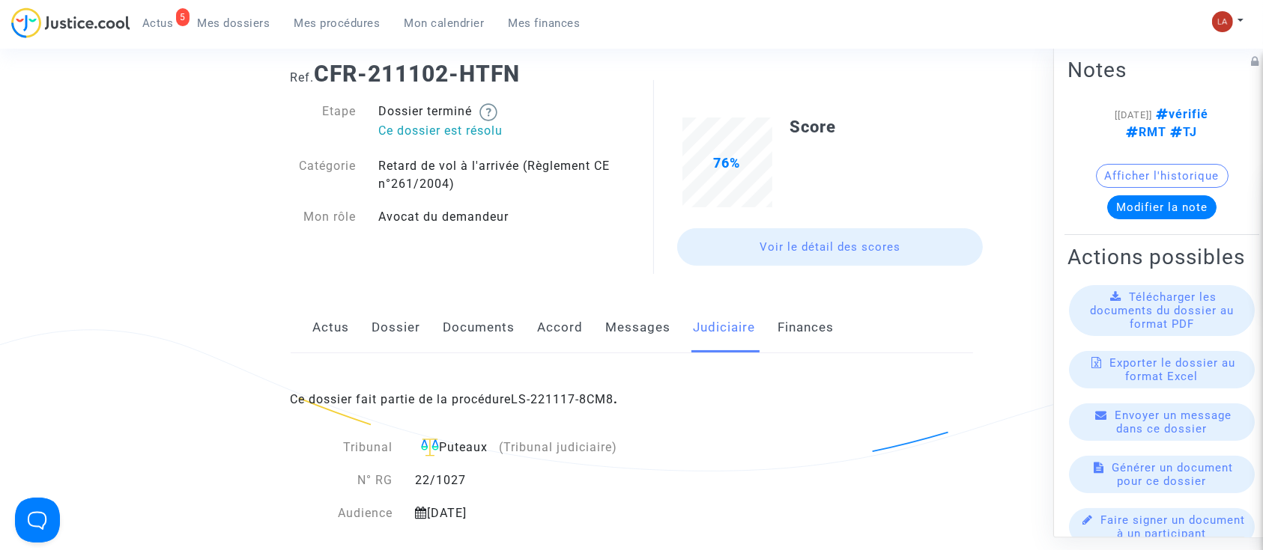
click at [362, 316] on div "Actus Dossier Documents Accord Messages Judiciaire Finances" at bounding box center [632, 328] width 682 height 50
click at [385, 314] on link "Dossier" at bounding box center [396, 327] width 49 height 49
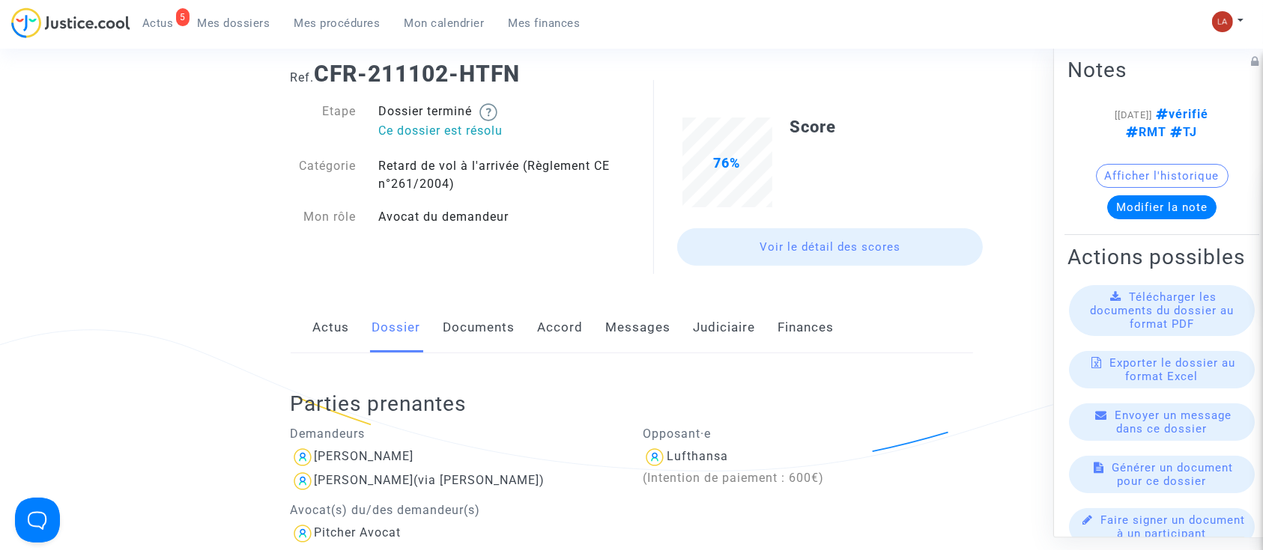
click at [723, 349] on link "Judiciaire" at bounding box center [724, 327] width 62 height 49
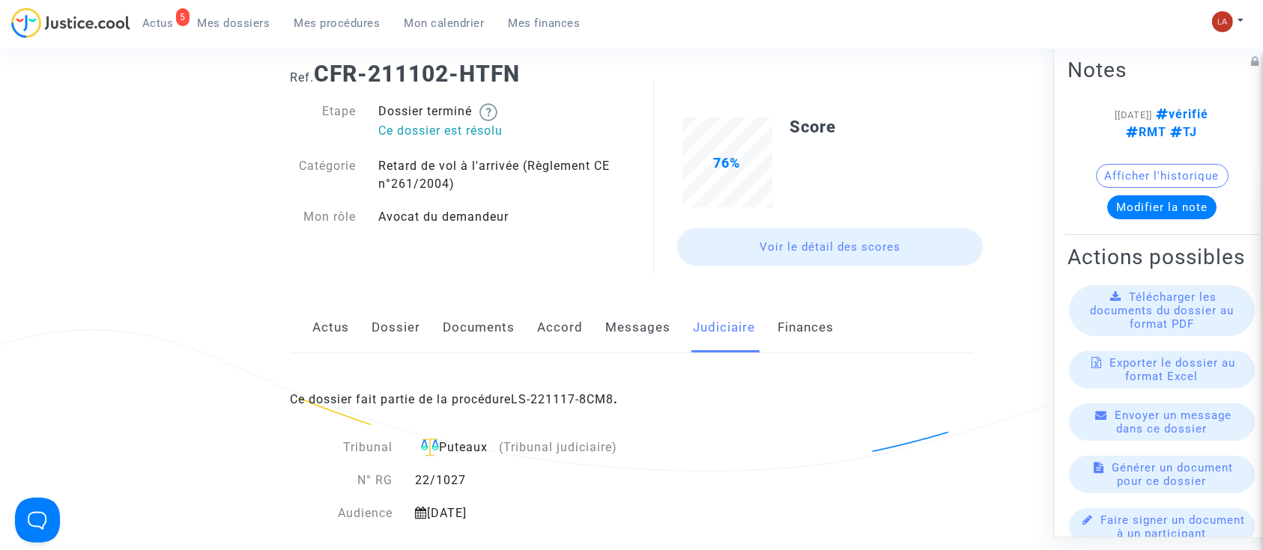
click at [434, 482] on div "22/1027" at bounding box center [555, 481] width 303 height 18
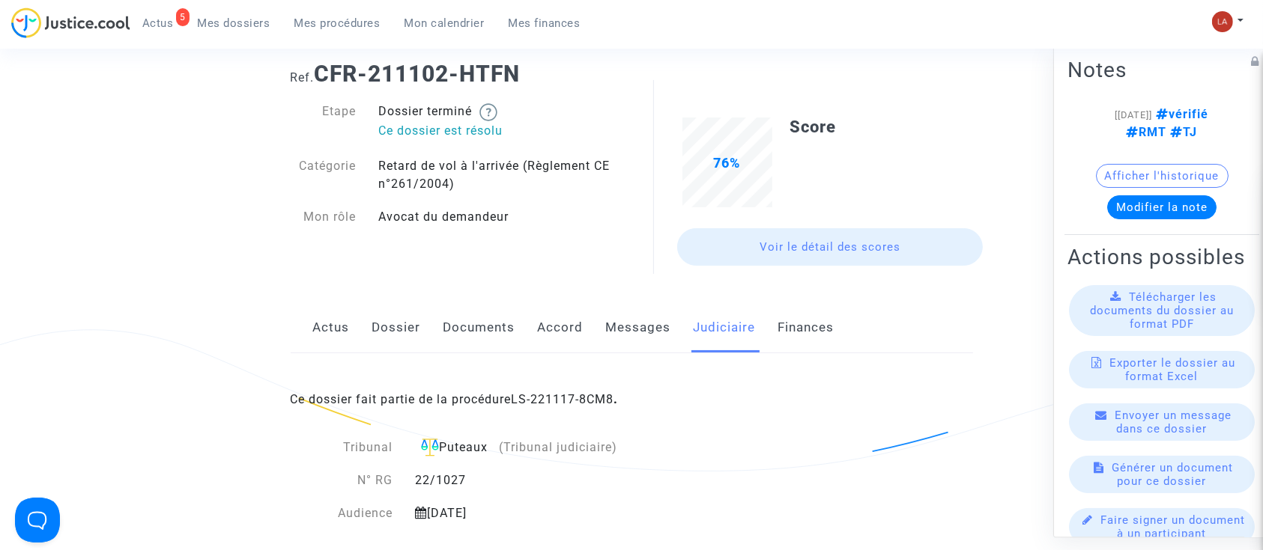
click at [1245, 21] on div "Mon profil Changer de compte Paramètres Déconnexion" at bounding box center [1231, 28] width 40 height 37
click at [1241, 21] on button at bounding box center [1227, 21] width 33 height 22
click at [1158, 76] on link "Changer de compte" at bounding box center [1167, 77] width 151 height 24
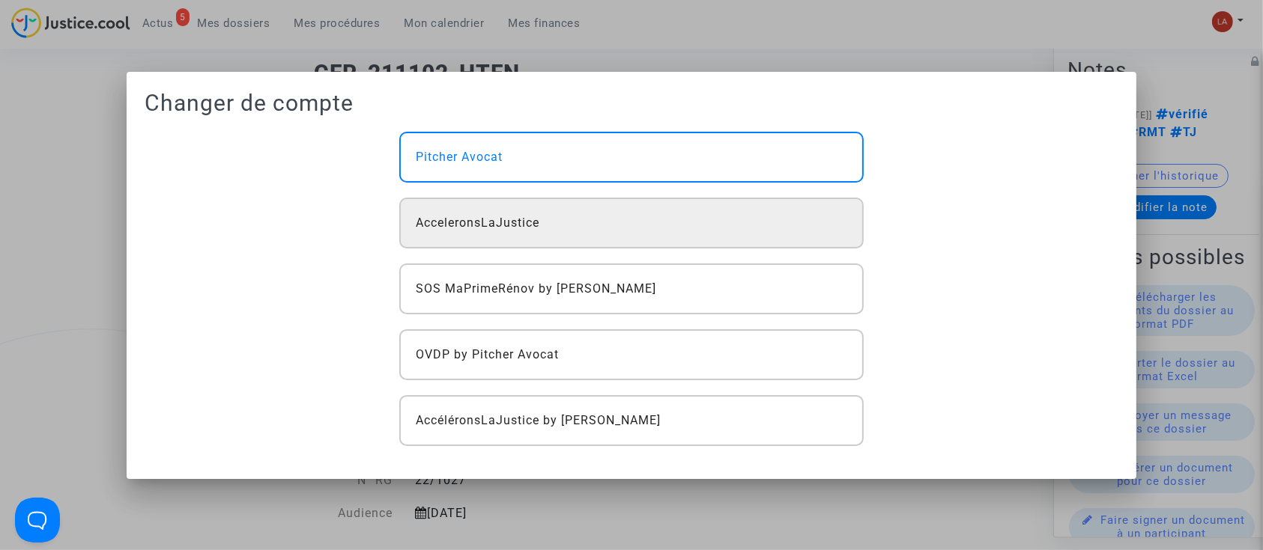
click at [601, 214] on div "AcceleronsLaJustice" at bounding box center [631, 223] width 464 height 51
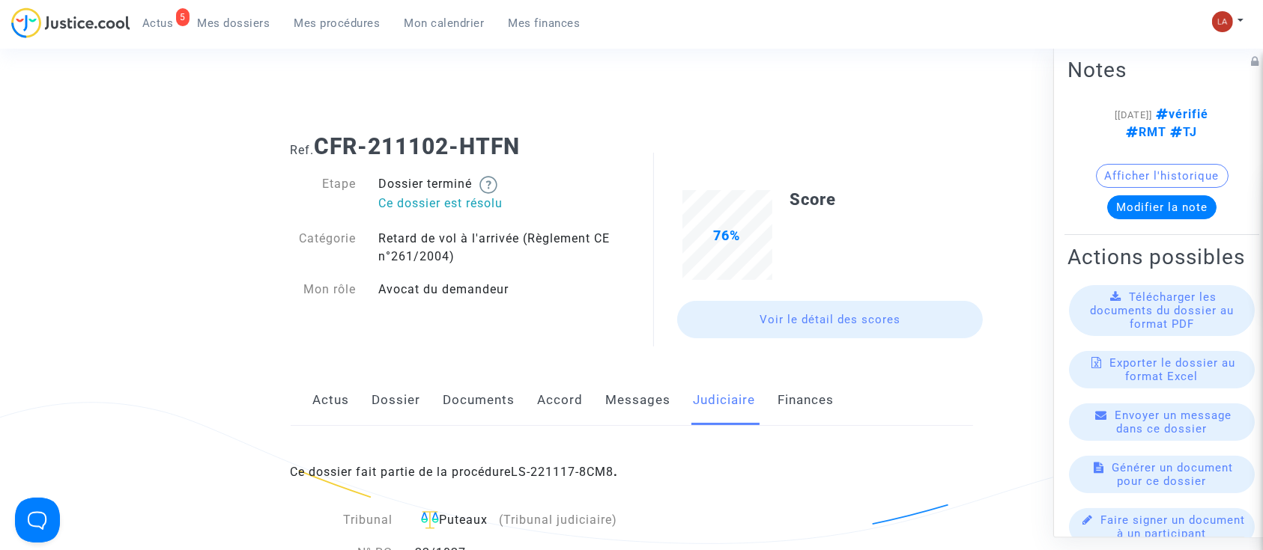
scroll to position [73, 0]
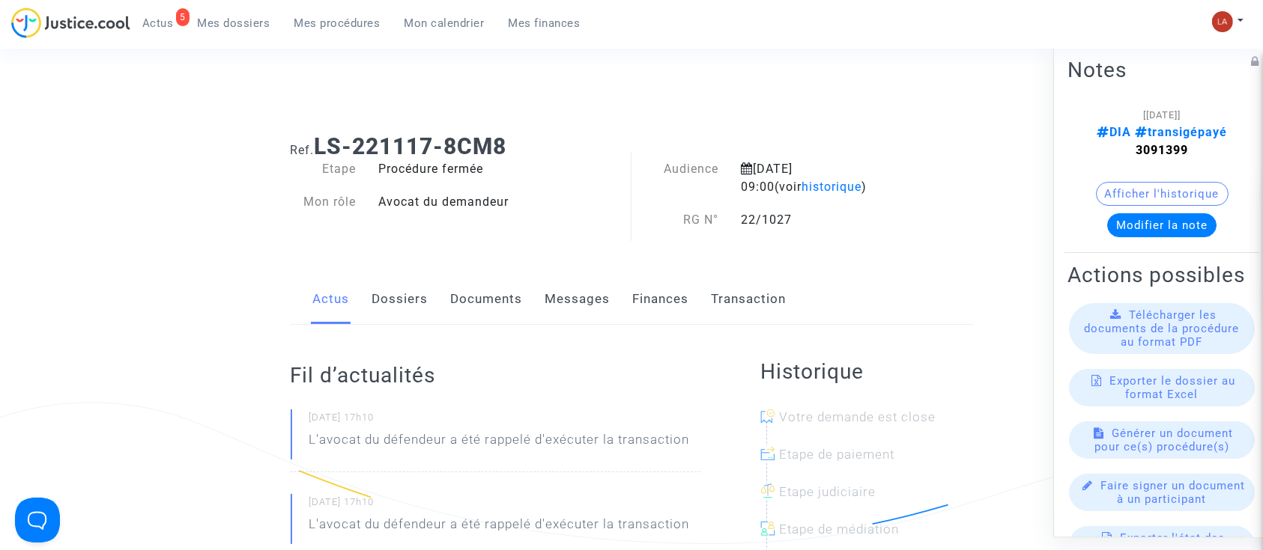
click at [497, 297] on link "Documents" at bounding box center [487, 299] width 72 height 49
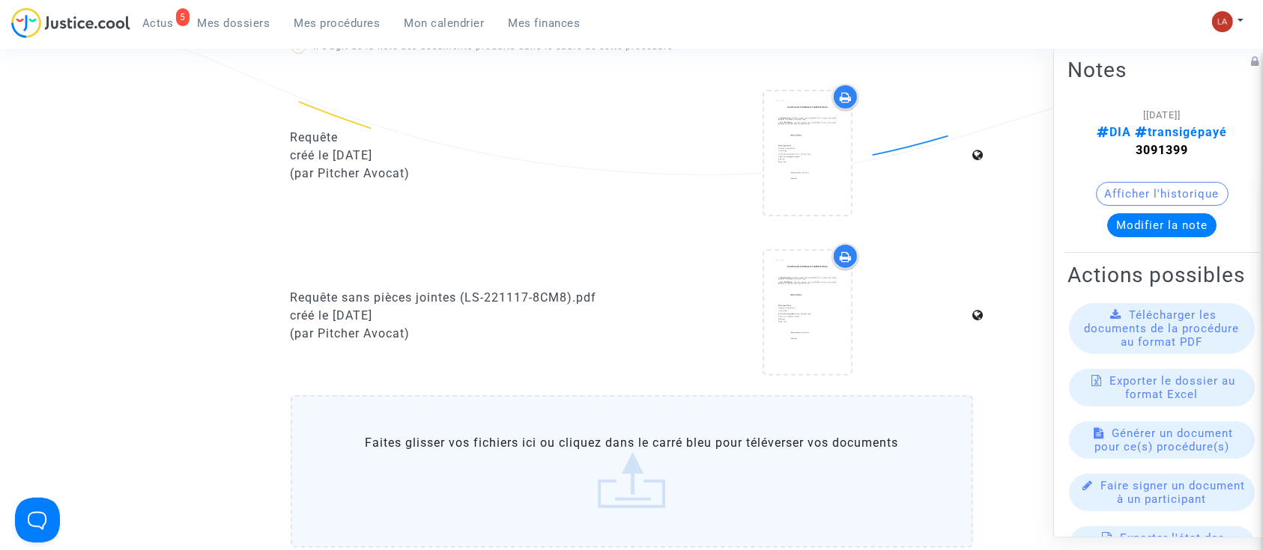
scroll to position [380, 0]
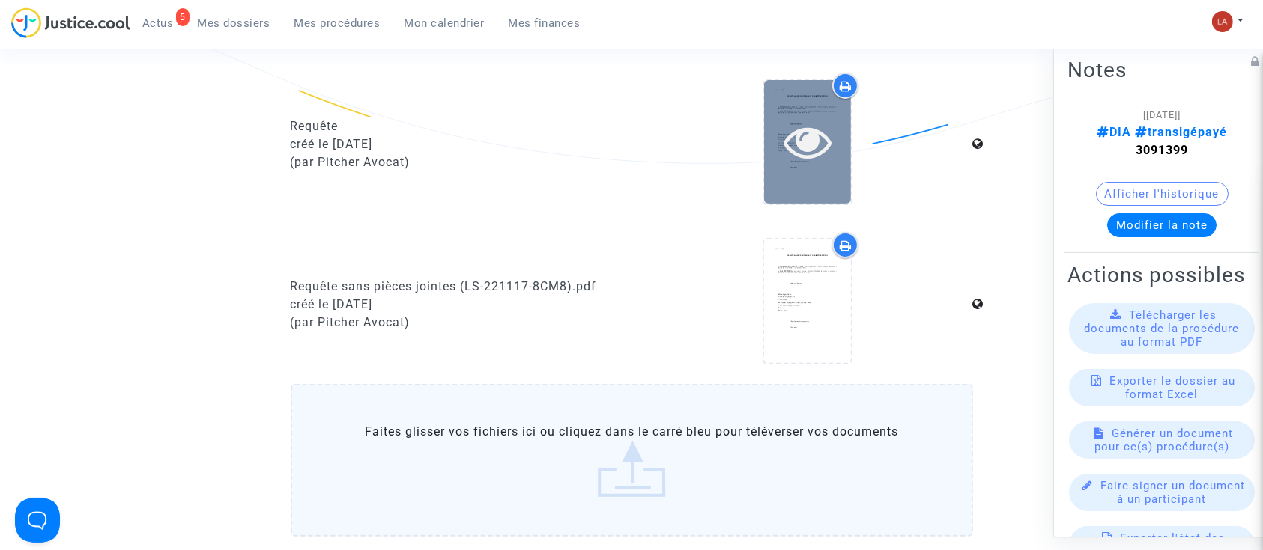
click at [794, 161] on icon at bounding box center [807, 142] width 49 height 48
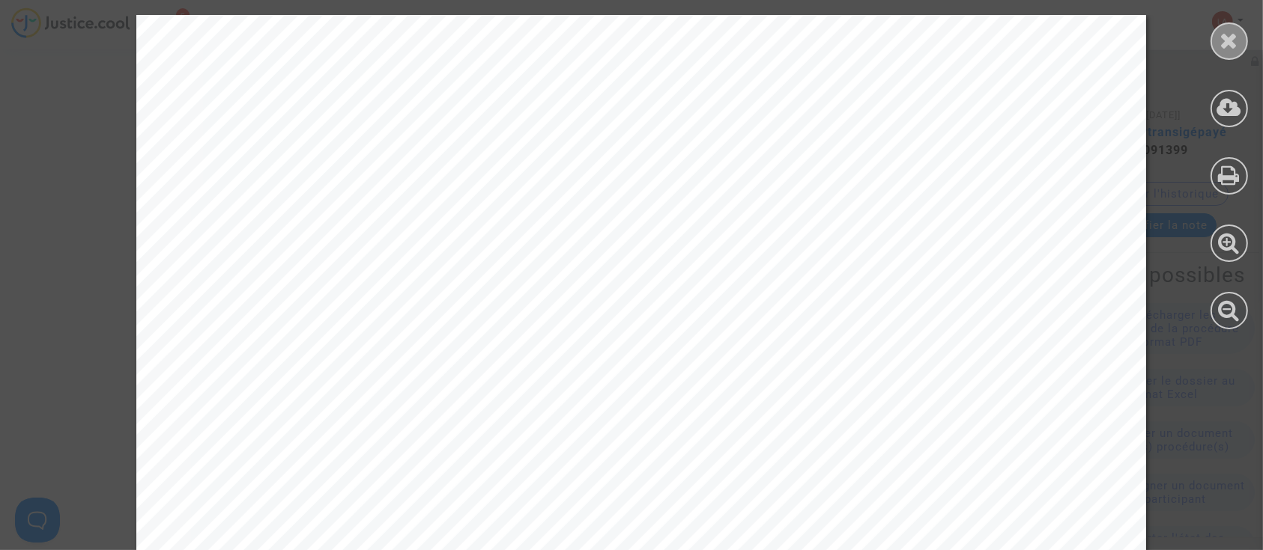
click at [1224, 39] on icon at bounding box center [1229, 40] width 19 height 22
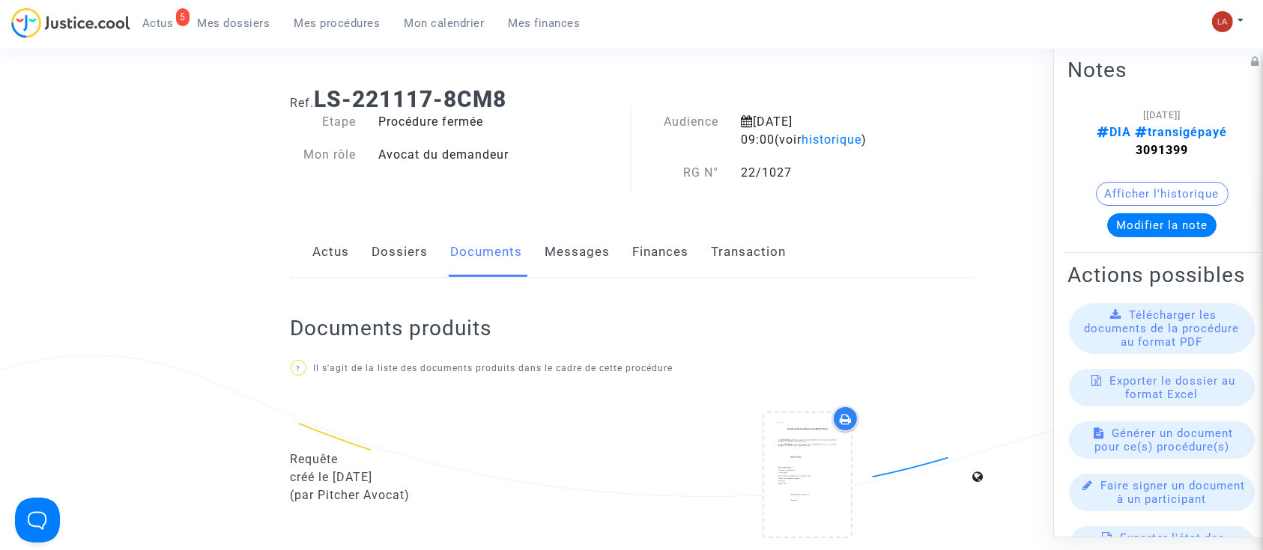
scroll to position [0, 0]
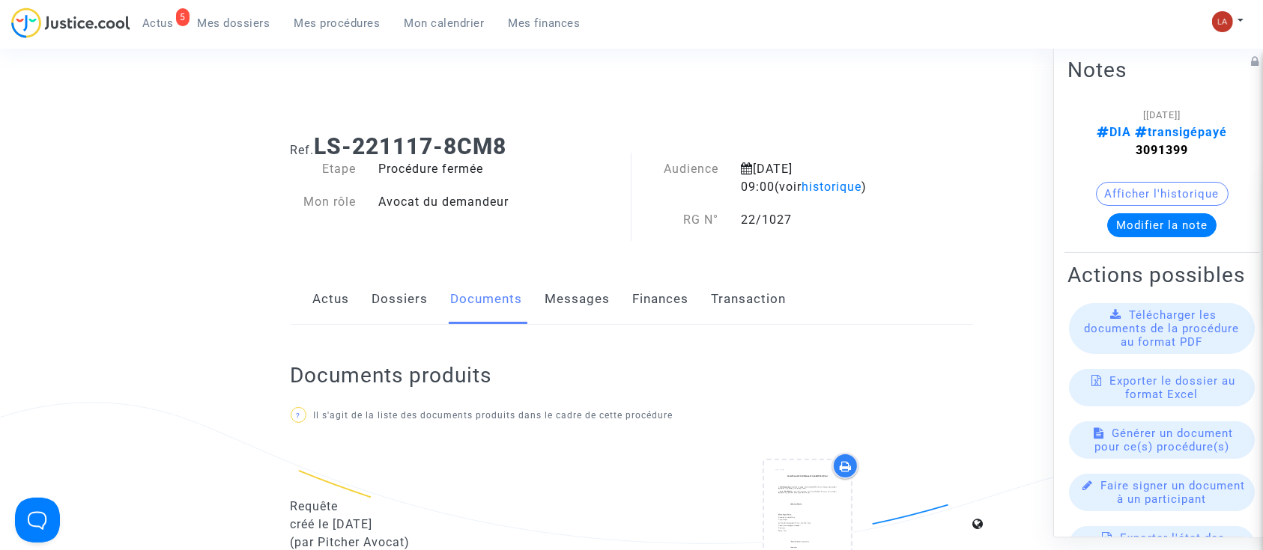
click at [401, 315] on link "Dossiers" at bounding box center [400, 299] width 56 height 49
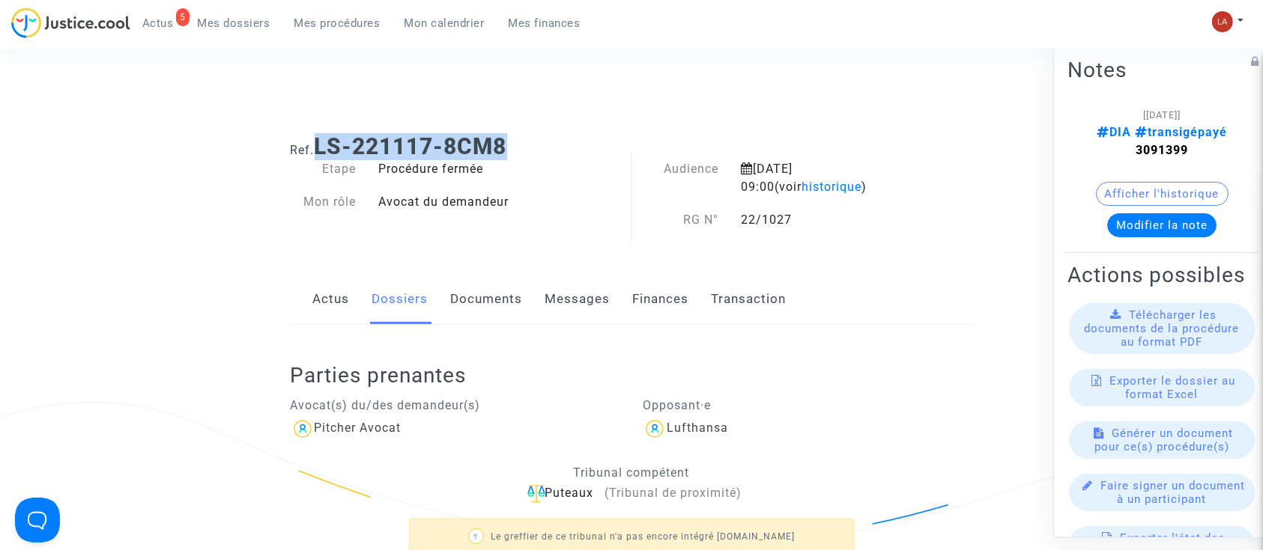
drag, startPoint x: 514, startPoint y: 144, endPoint x: 322, endPoint y: 153, distance: 192.7
click at [322, 153] on h1 "Ref. LS-221117-8CM8" at bounding box center [632, 146] width 682 height 27
copy b "LS-221117-8CM8"
click at [485, 297] on link "Documents" at bounding box center [487, 299] width 72 height 49
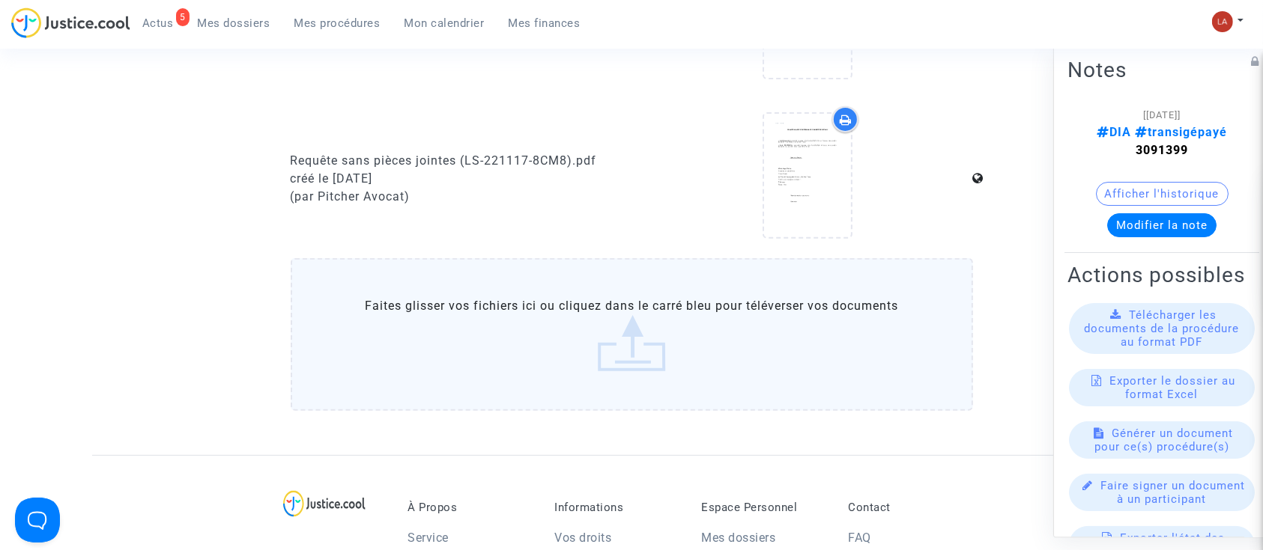
scroll to position [507, 0]
click at [494, 329] on label "Faites glisser vos fichiers ici ou cliquez dans le carré bleu pour téléverser v…" at bounding box center [632, 334] width 682 height 153
click at [0, 0] on input "Faites glisser vos fichiers ici ou cliquez dans le carré bleu pour téléverser v…" at bounding box center [0, 0] width 0 height 0
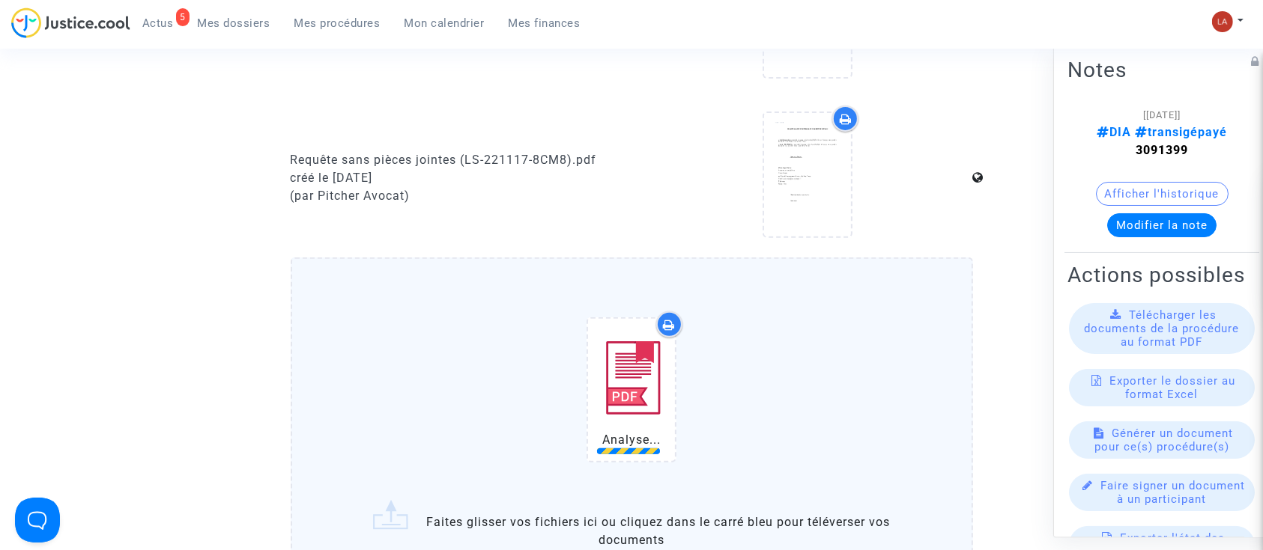
scroll to position [741, 0]
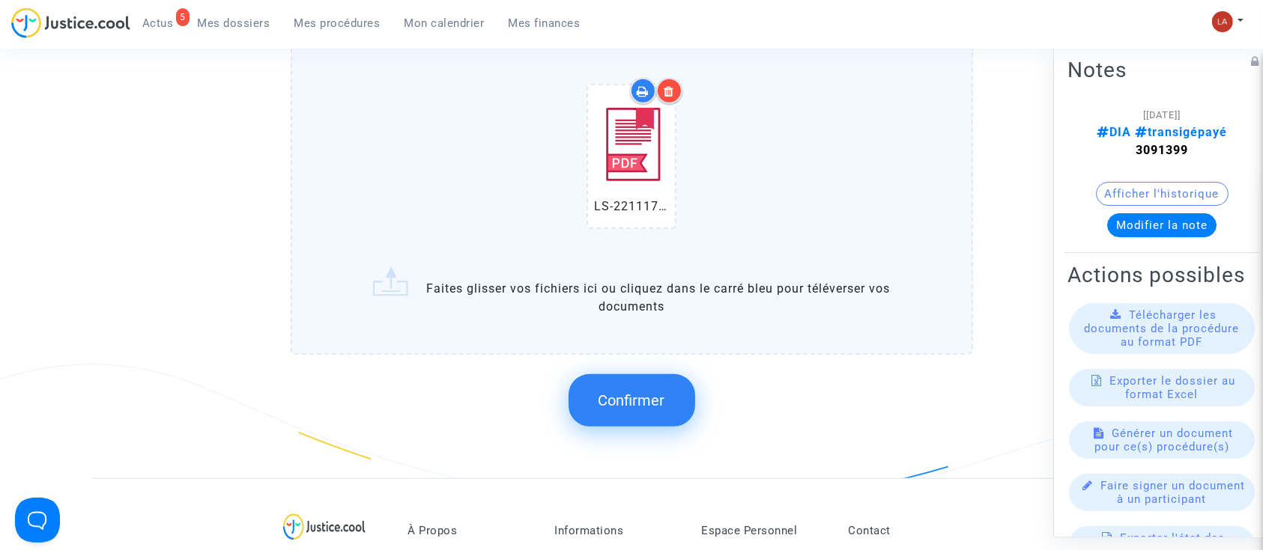
click at [600, 395] on span "Confirmer" at bounding box center [631, 401] width 67 height 18
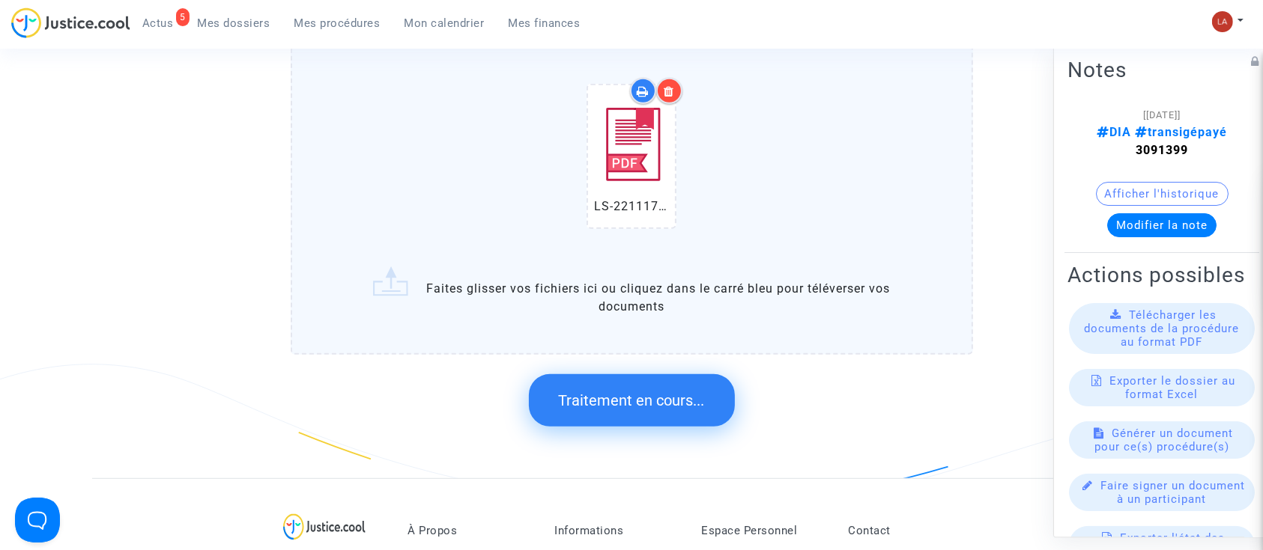
scroll to position [0, 0]
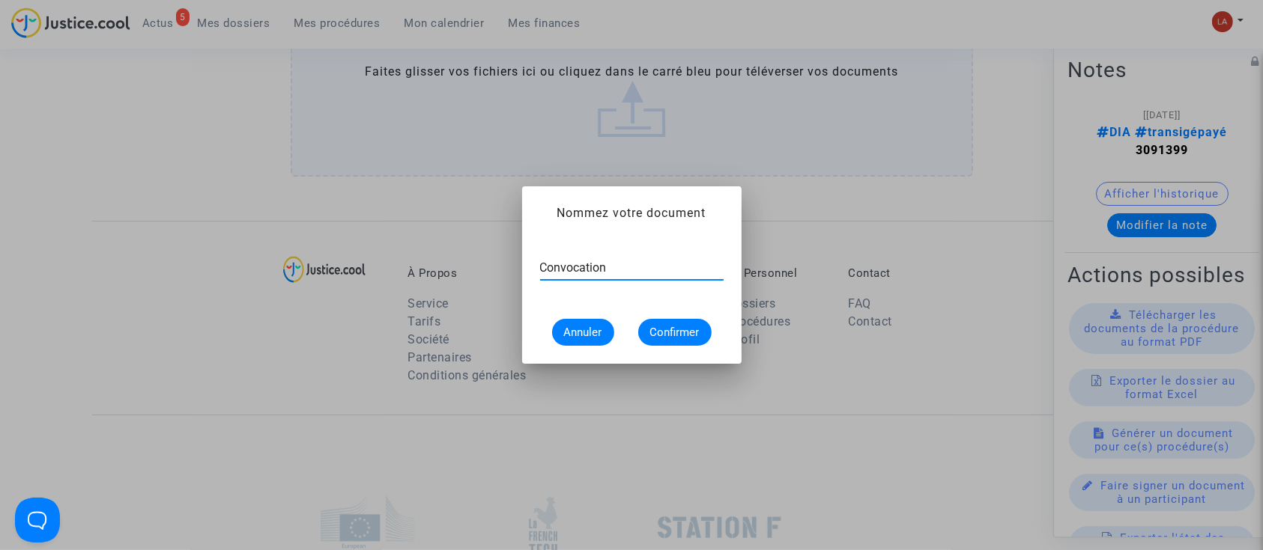
type input "Convocation"
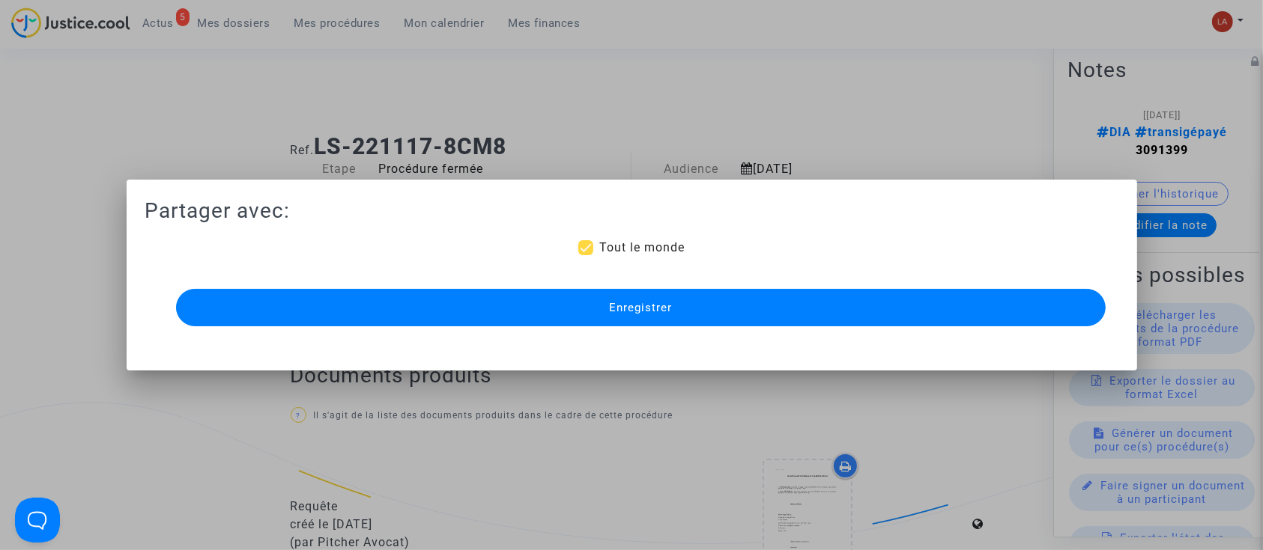
scroll to position [741, 0]
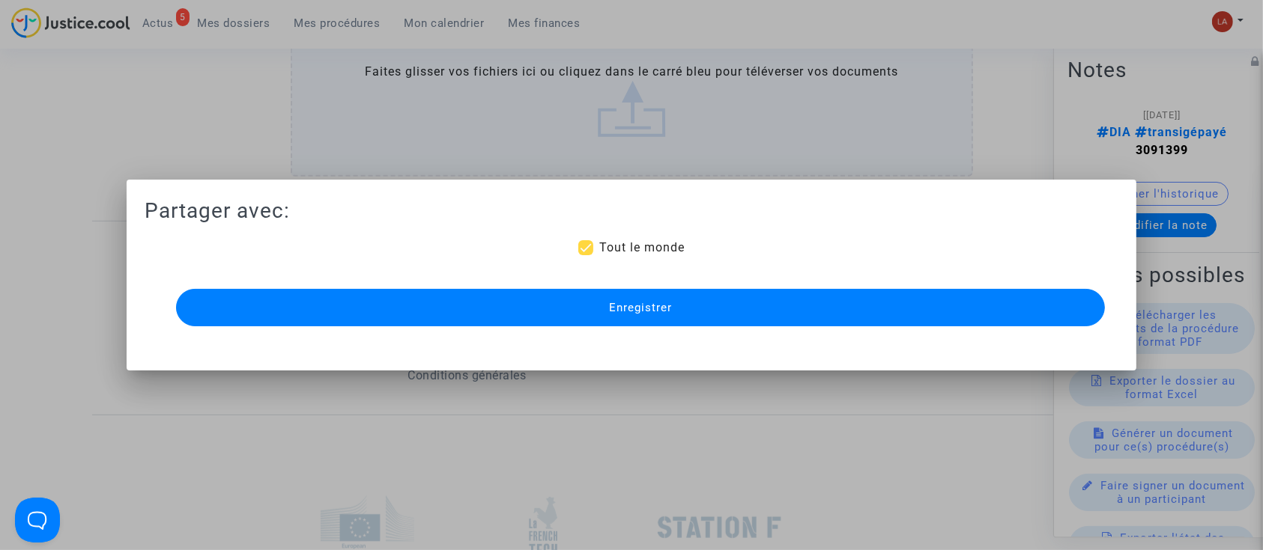
click at [515, 294] on button "Enregistrer" at bounding box center [640, 307] width 929 height 37
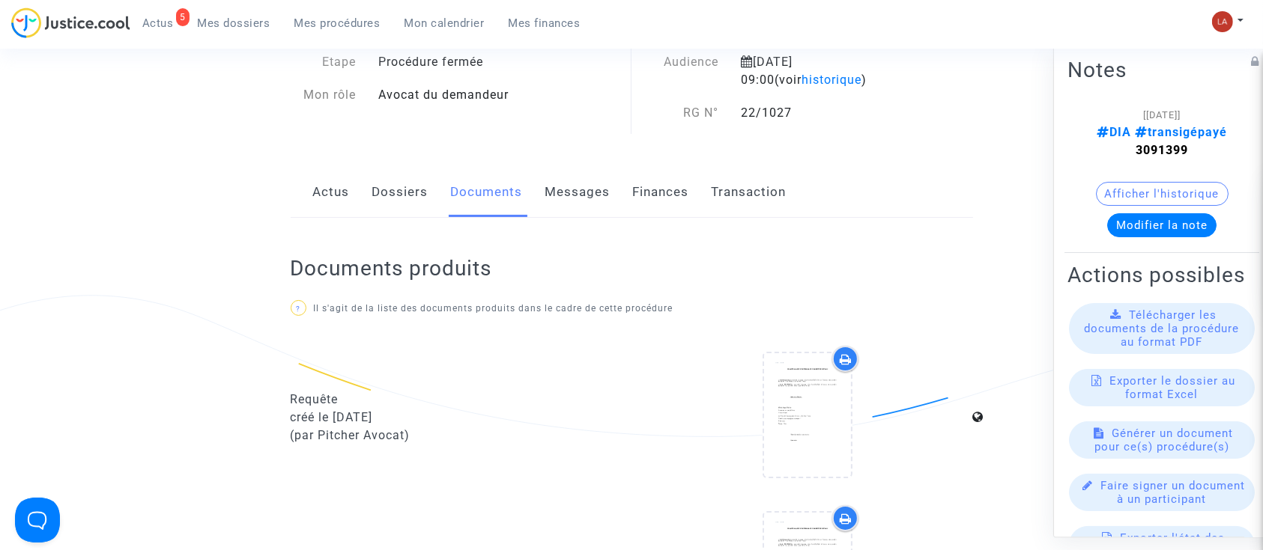
scroll to position [0, 0]
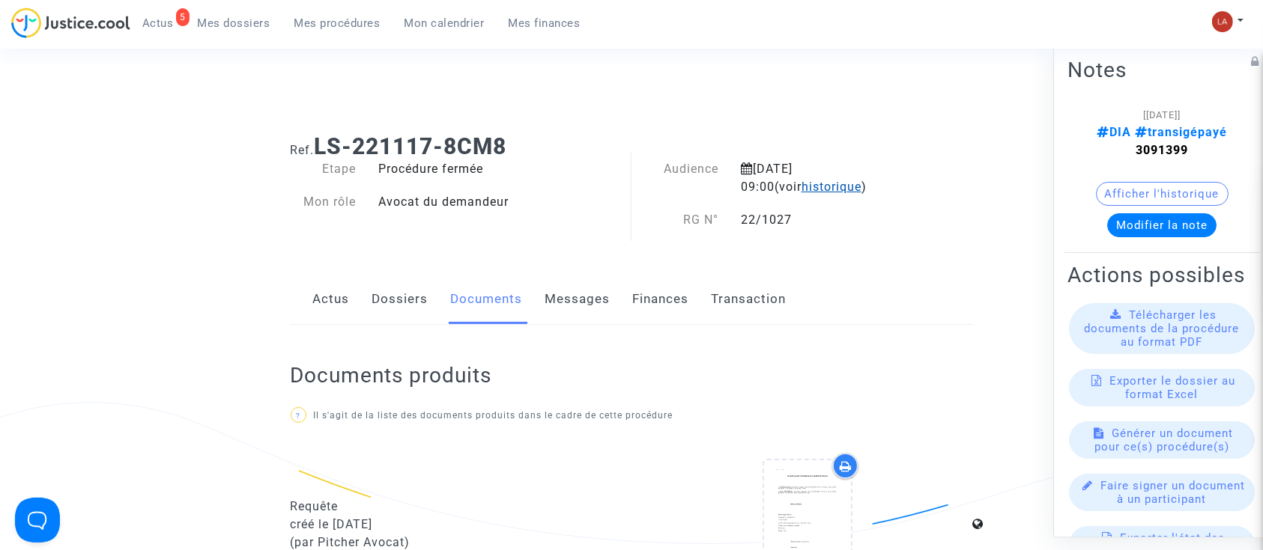
click at [801, 190] on span "historique" at bounding box center [831, 187] width 60 height 14
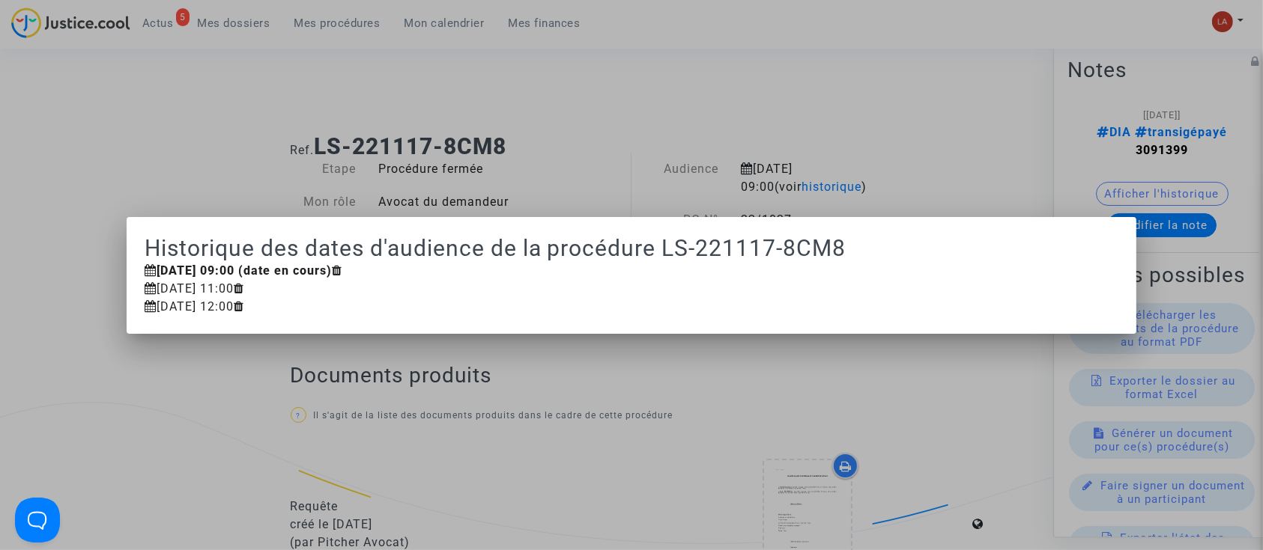
click at [491, 192] on div at bounding box center [631, 275] width 1263 height 550
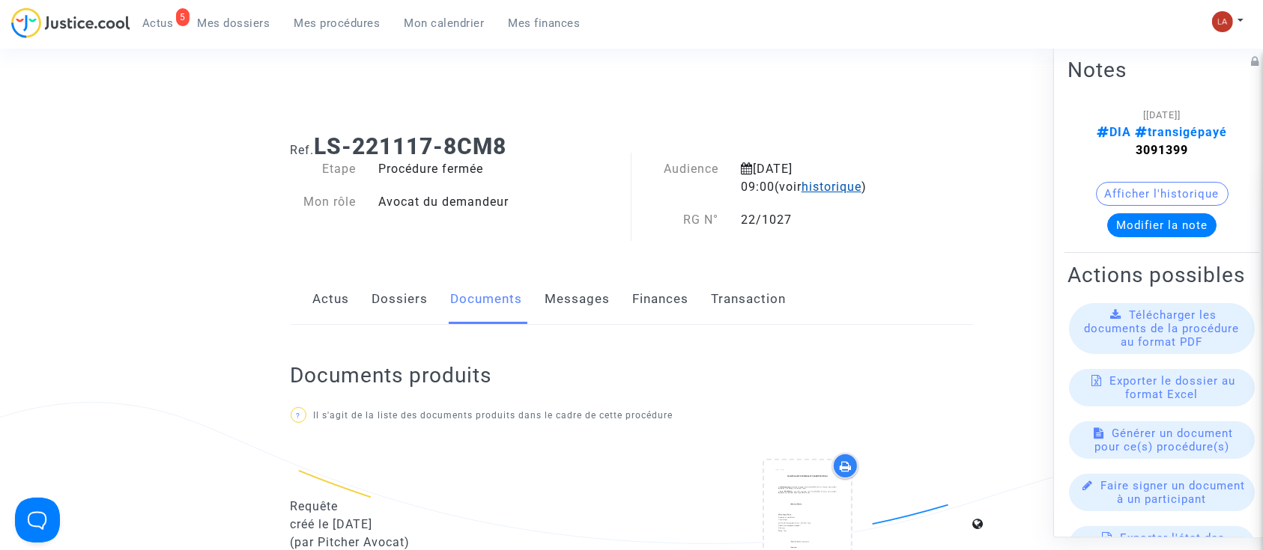
click at [801, 180] on span "historique" at bounding box center [831, 187] width 60 height 14
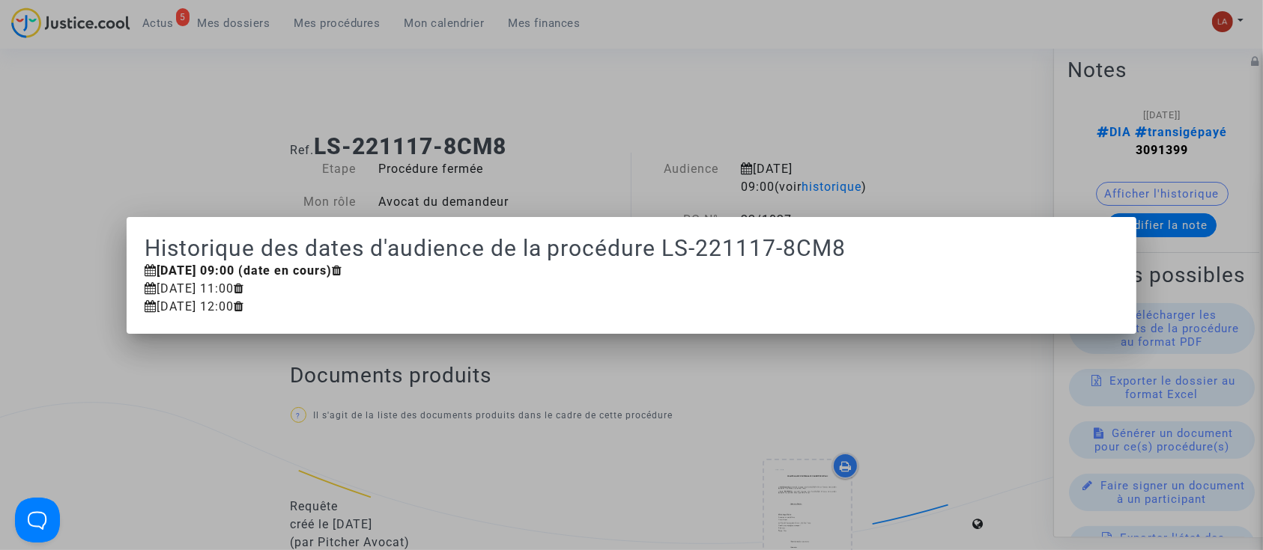
click at [528, 132] on div at bounding box center [631, 275] width 1263 height 550
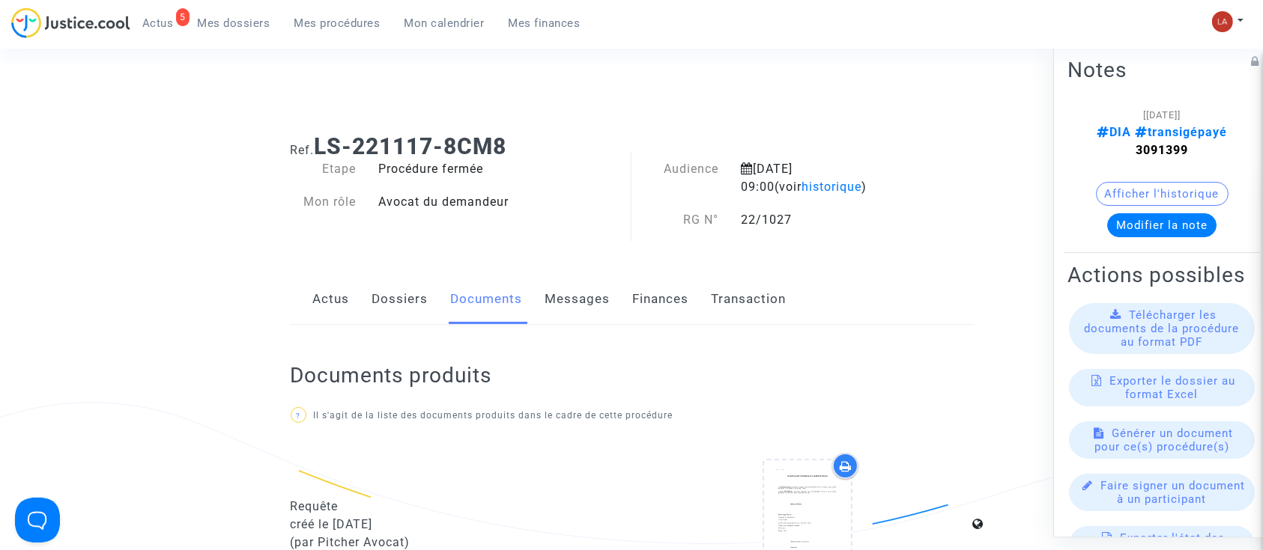
click at [394, 288] on link "Dossiers" at bounding box center [400, 299] width 56 height 49
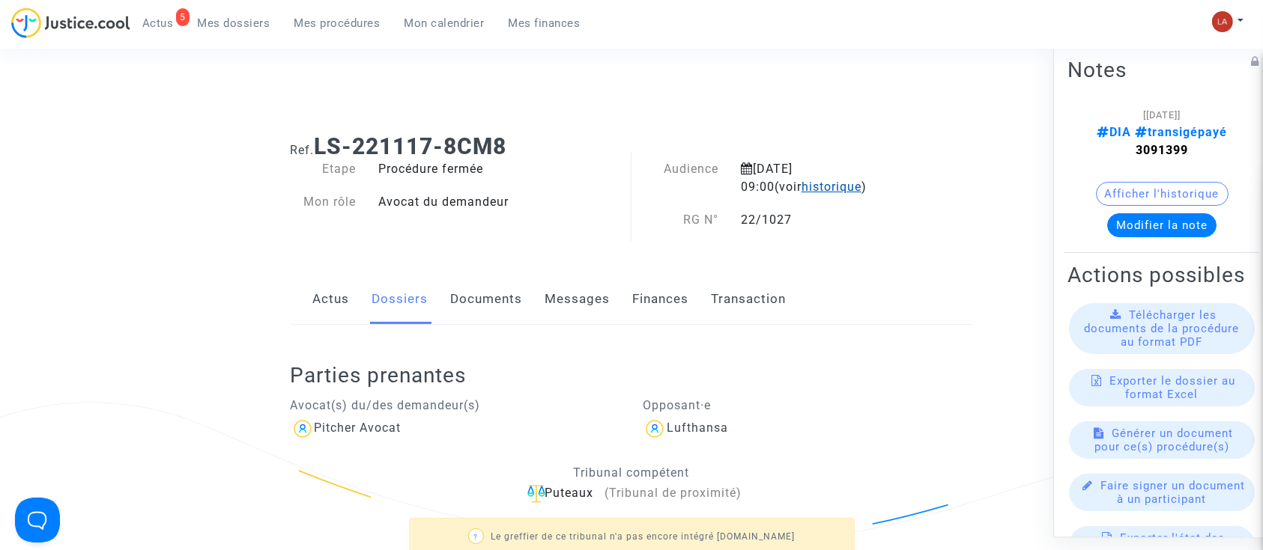
click at [801, 183] on span "historique" at bounding box center [831, 187] width 60 height 14
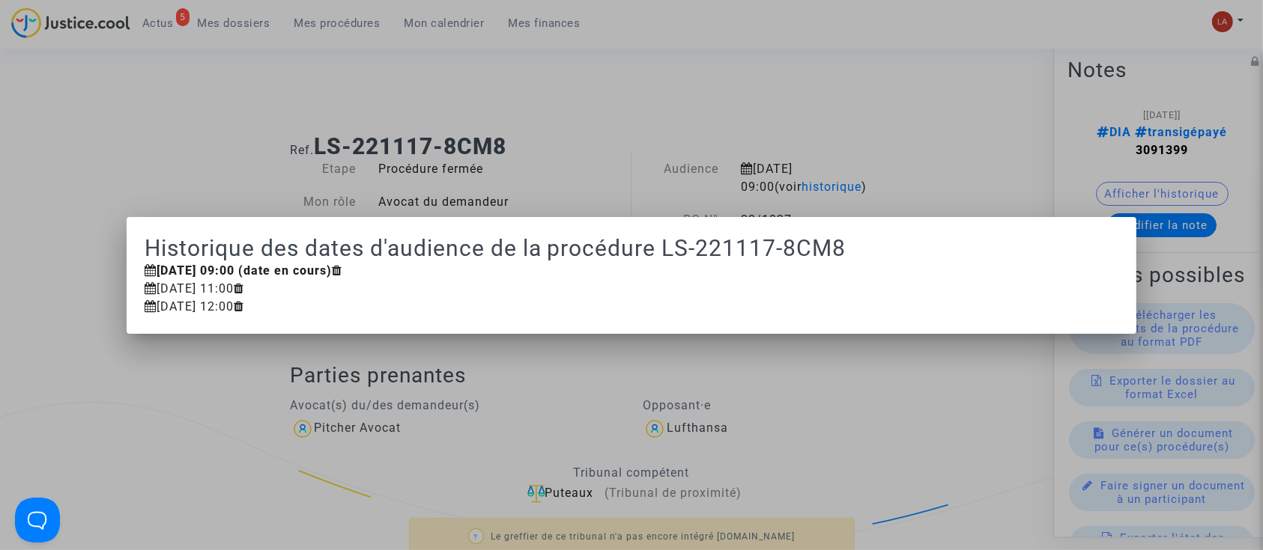
click at [544, 167] on div at bounding box center [631, 275] width 1263 height 550
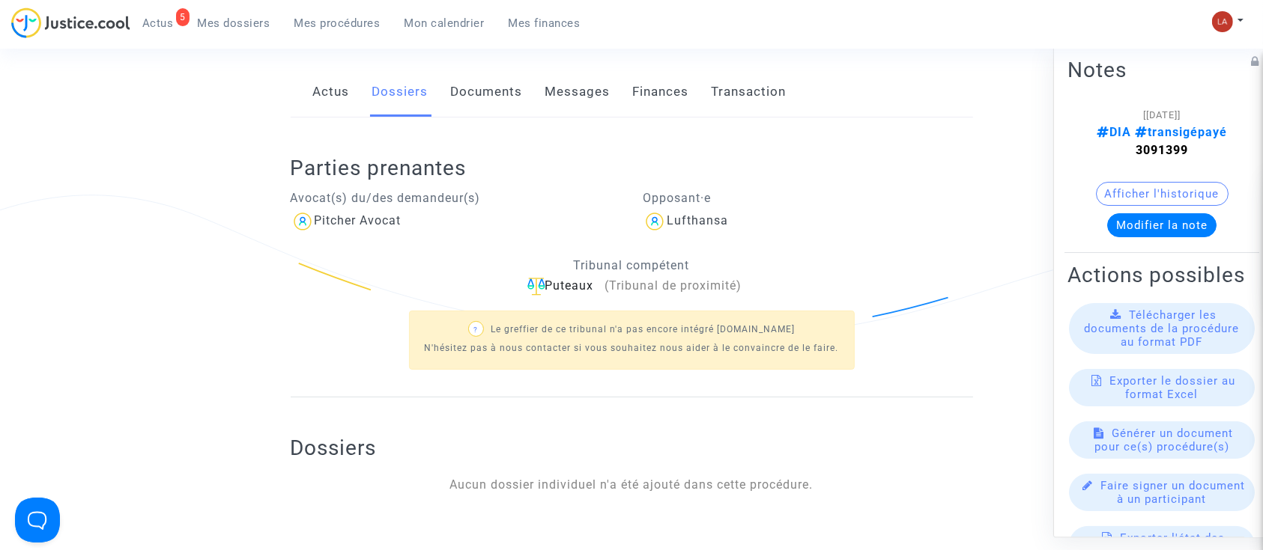
scroll to position [160, 0]
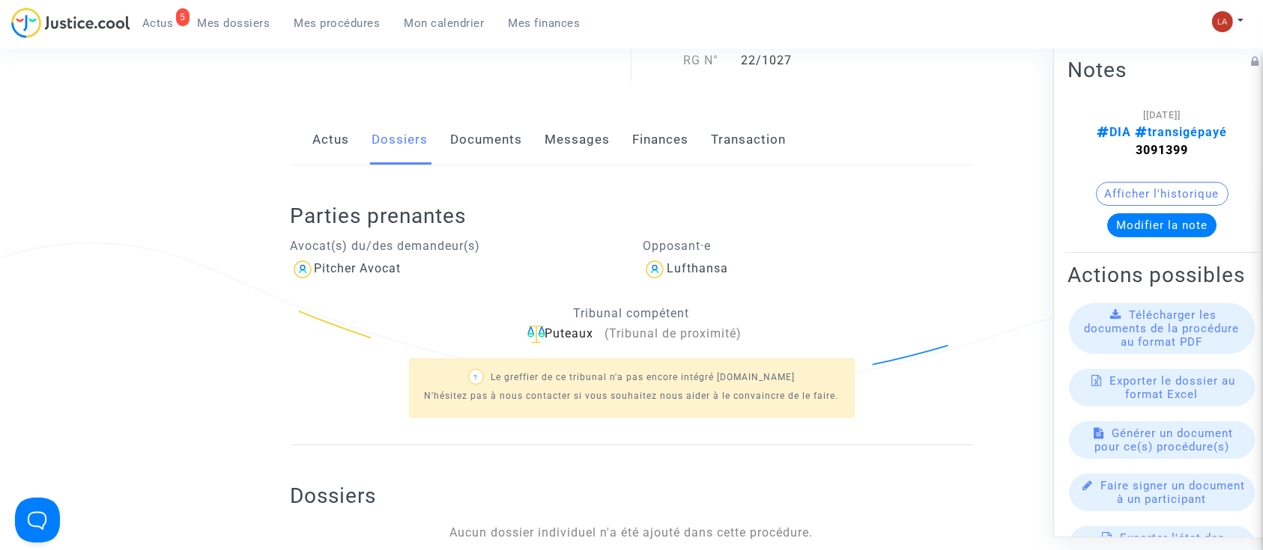
click at [473, 166] on div "Parties prenantes Avocat(s) du/des demandeur(s) Pitcher Avocat Opposant·e Lufth…" at bounding box center [632, 306] width 682 height 280
click at [451, 131] on link "Documents" at bounding box center [487, 139] width 72 height 49
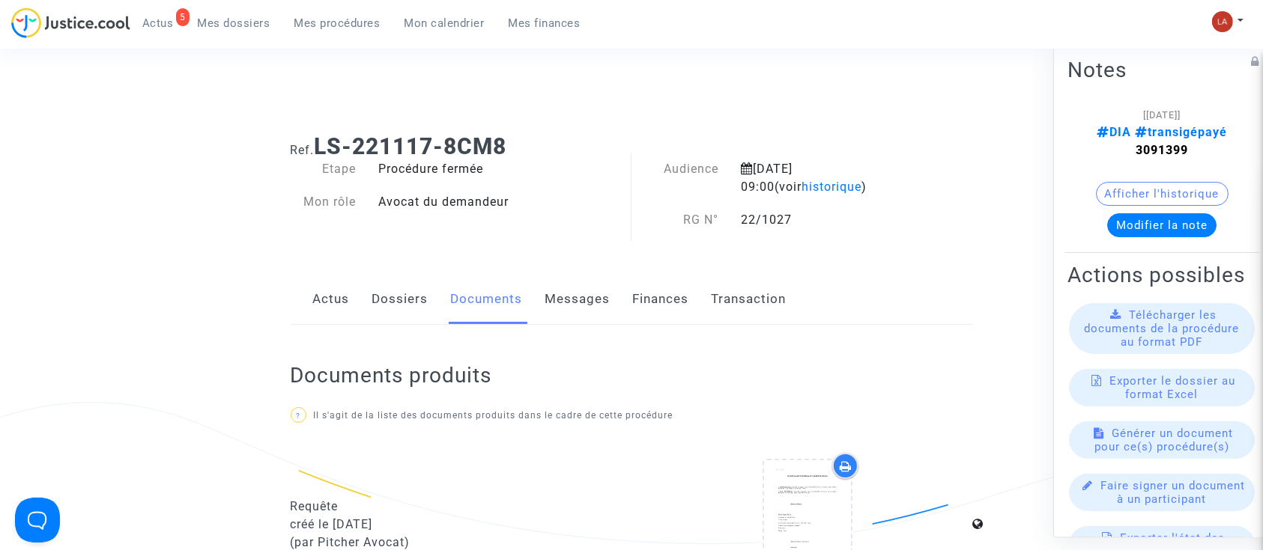
click at [401, 279] on link "Dossiers" at bounding box center [400, 299] width 56 height 49
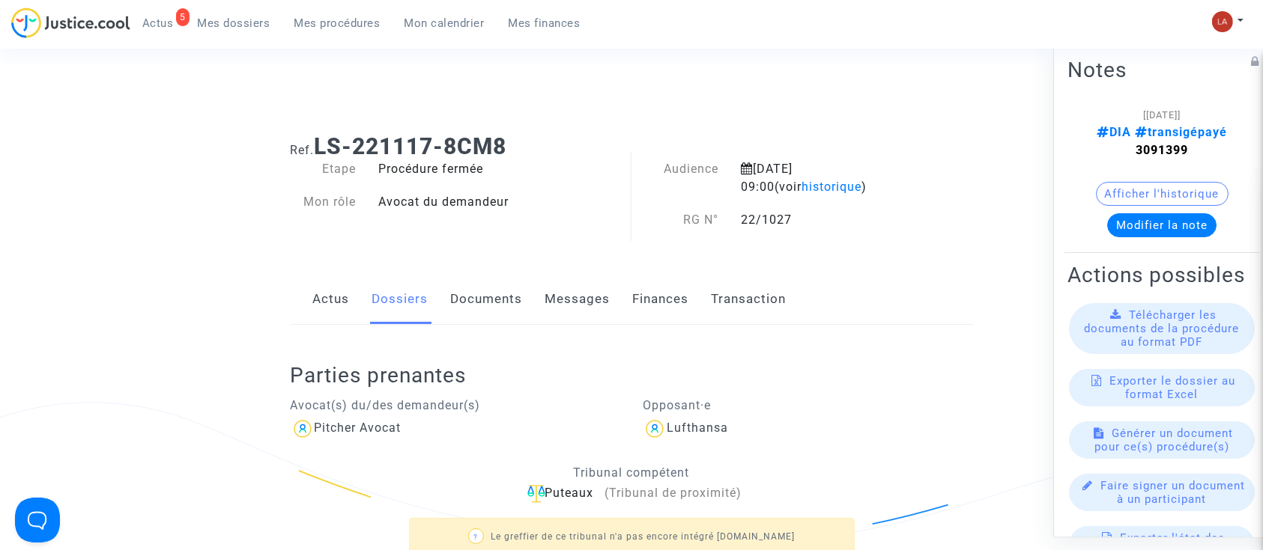
click at [516, 151] on h1 "Ref. LS-221117-8CM8" at bounding box center [632, 146] width 682 height 27
click at [738, 186] on div "8 juin 2026 09:00 (voir historique )" at bounding box center [826, 178] width 195 height 36
click at [801, 186] on span "historique" at bounding box center [831, 187] width 60 height 14
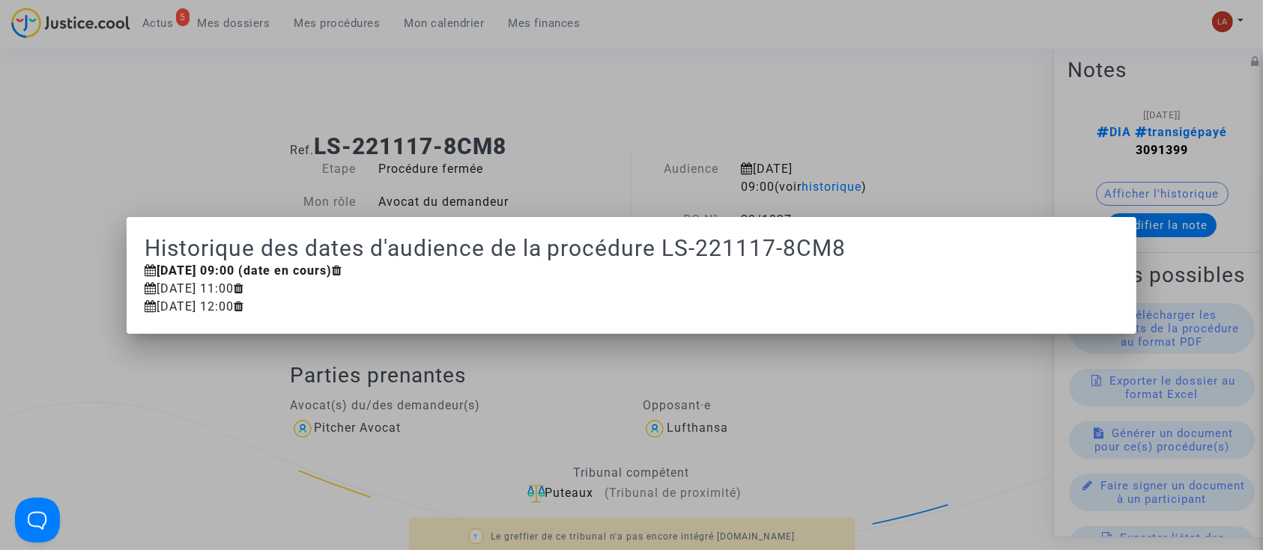
click at [250, 116] on div at bounding box center [631, 275] width 1263 height 550
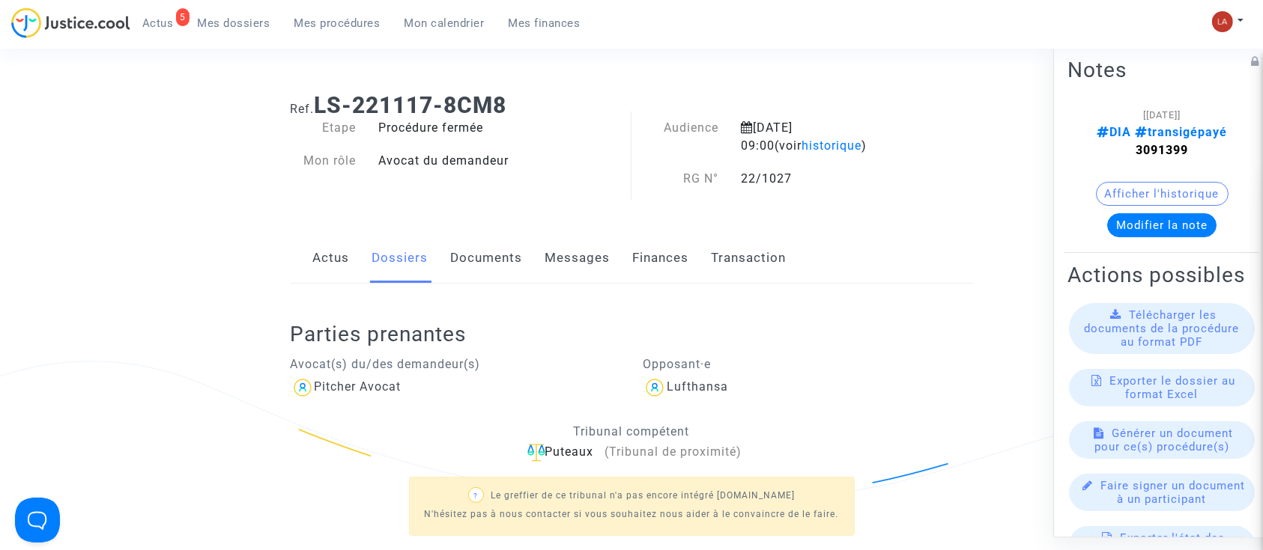
scroll to position [39, 0]
